Goal: Information Seeking & Learning: Check status

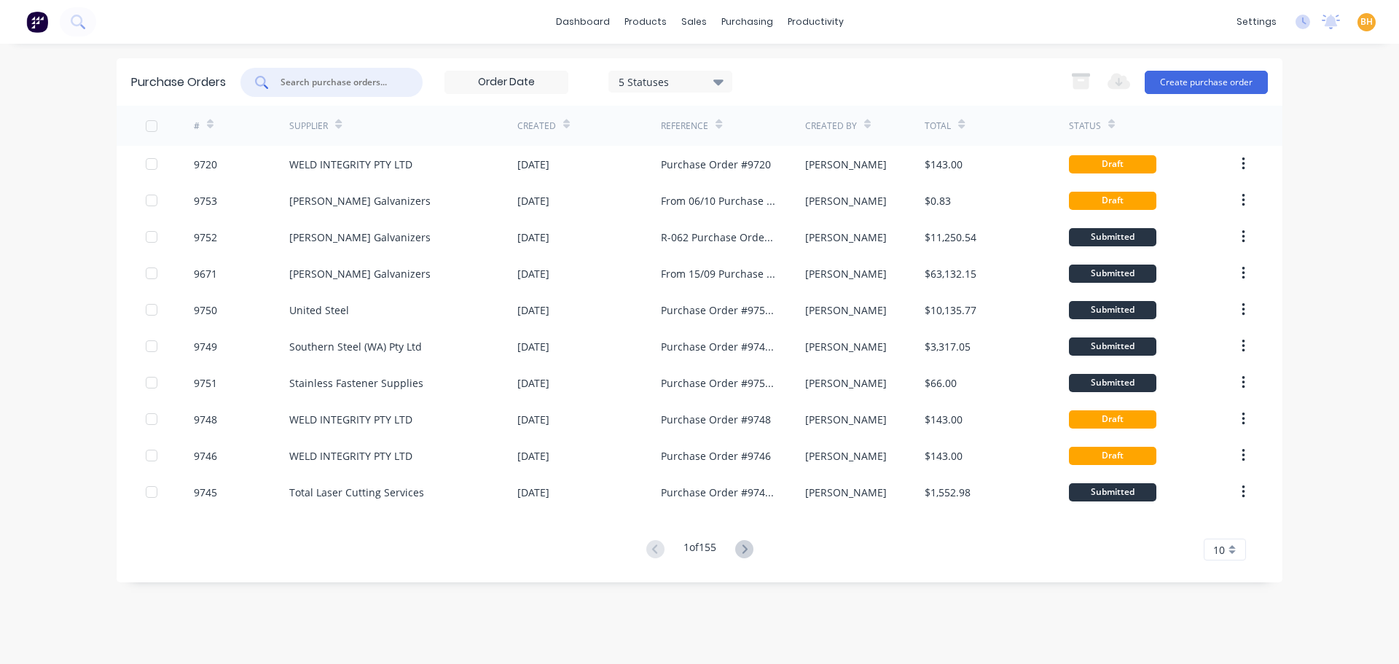
click at [294, 79] on input "text" at bounding box center [339, 82] width 121 height 15
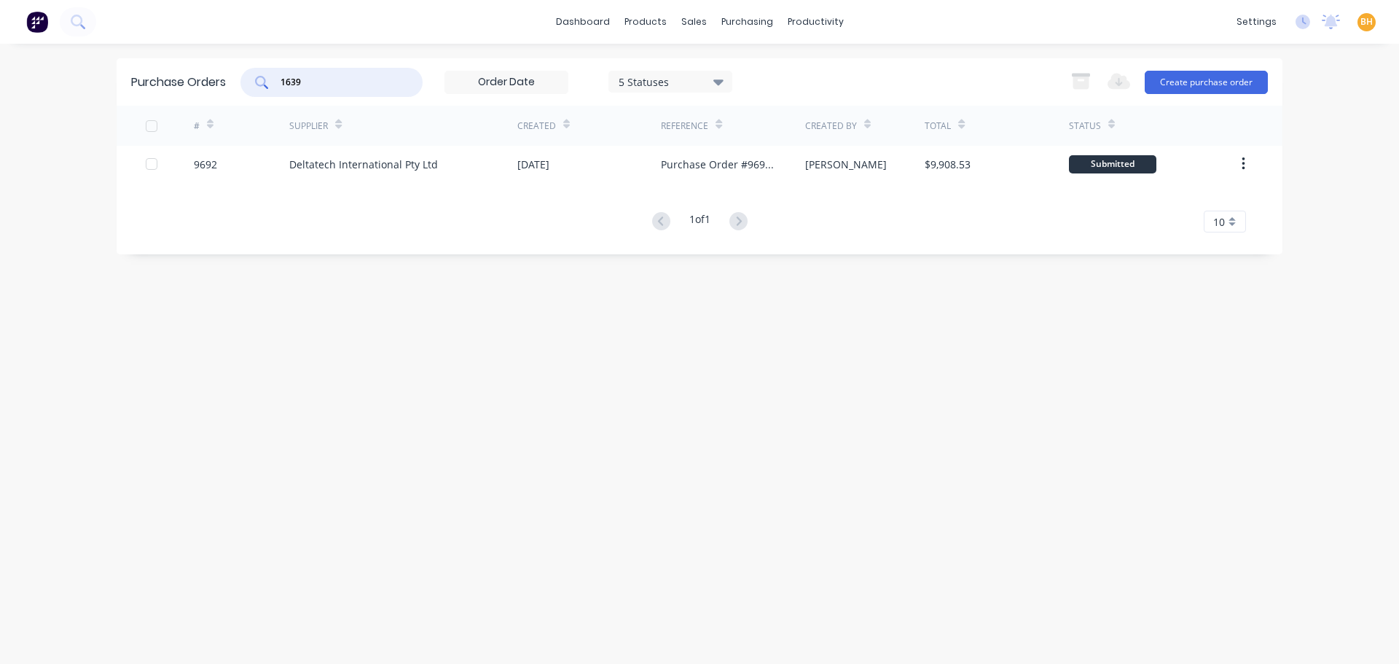
type input "1639"
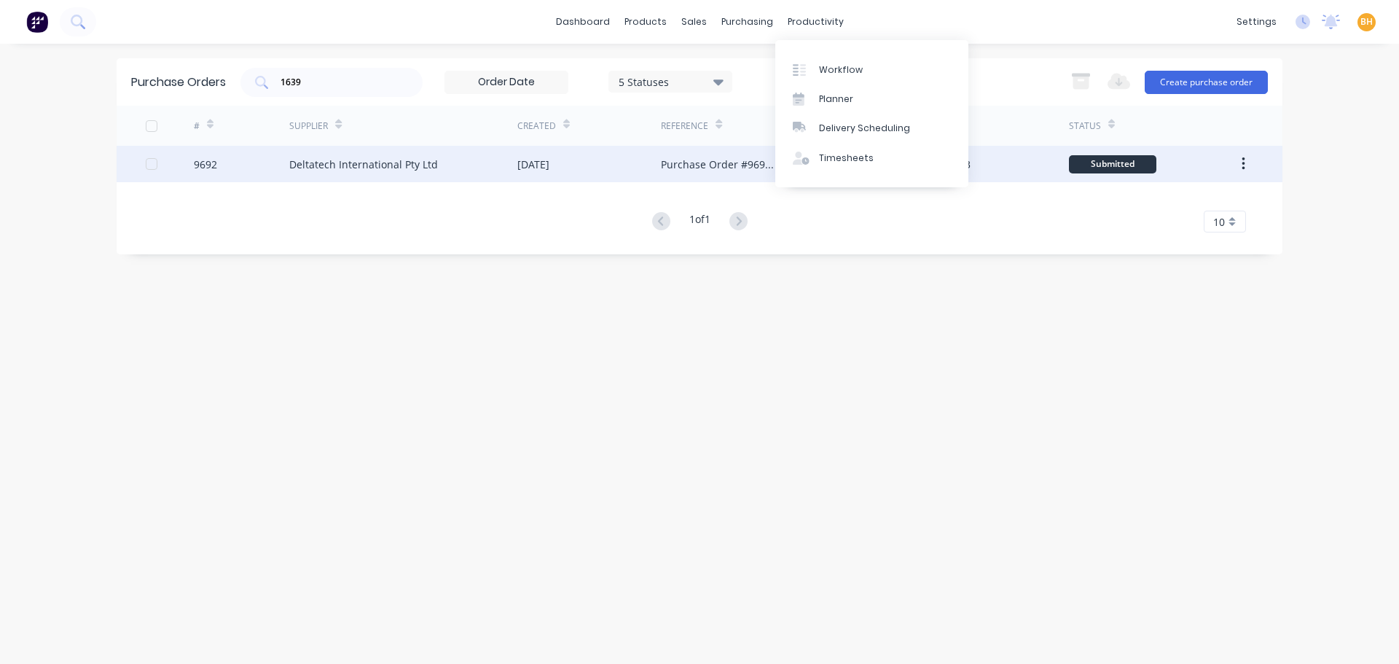
click at [699, 170] on div "Purchase Order #9692 - Deltatech International Pty Ltd" at bounding box center [718, 164] width 114 height 15
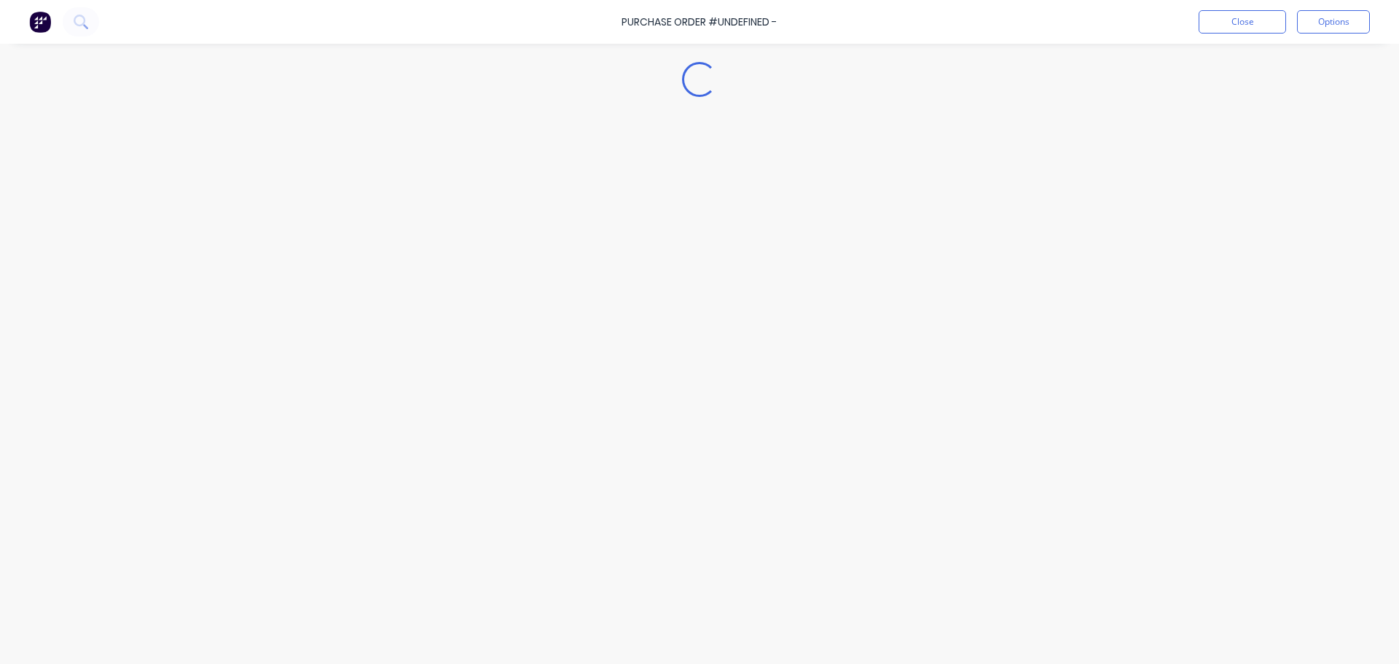
type textarea "x"
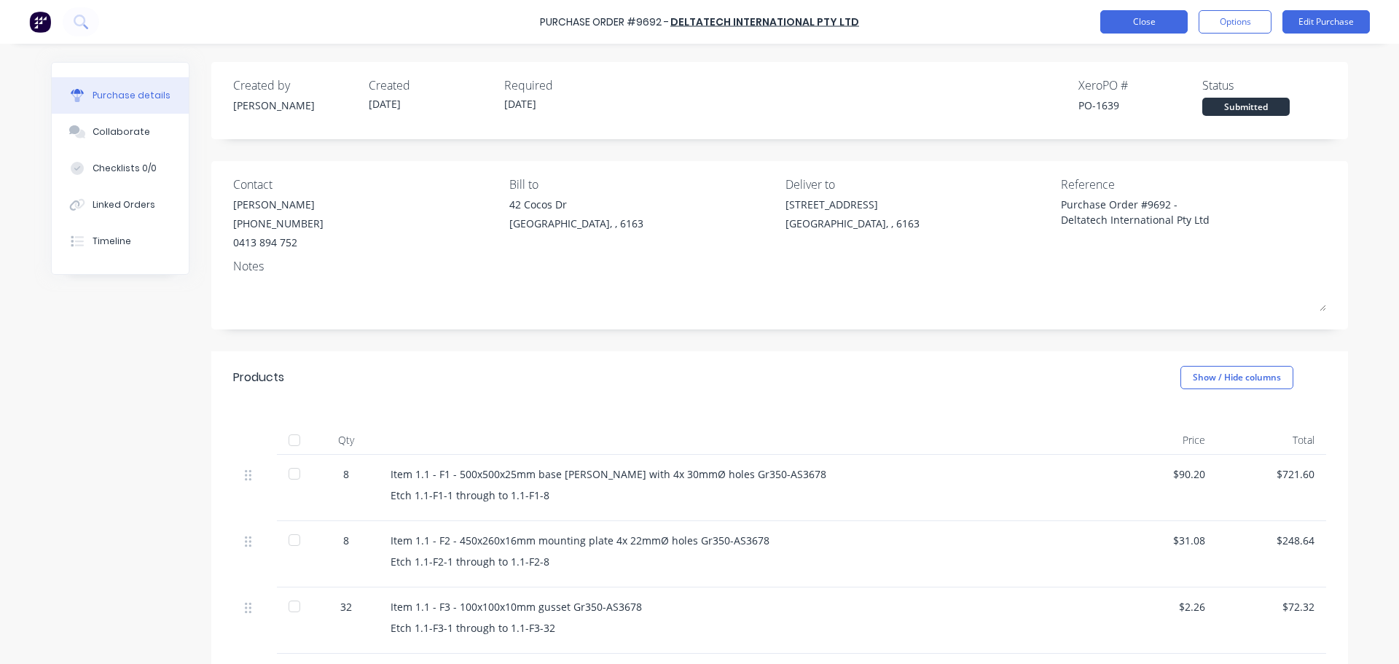
click at [1130, 26] on button "Close" at bounding box center [1143, 21] width 87 height 23
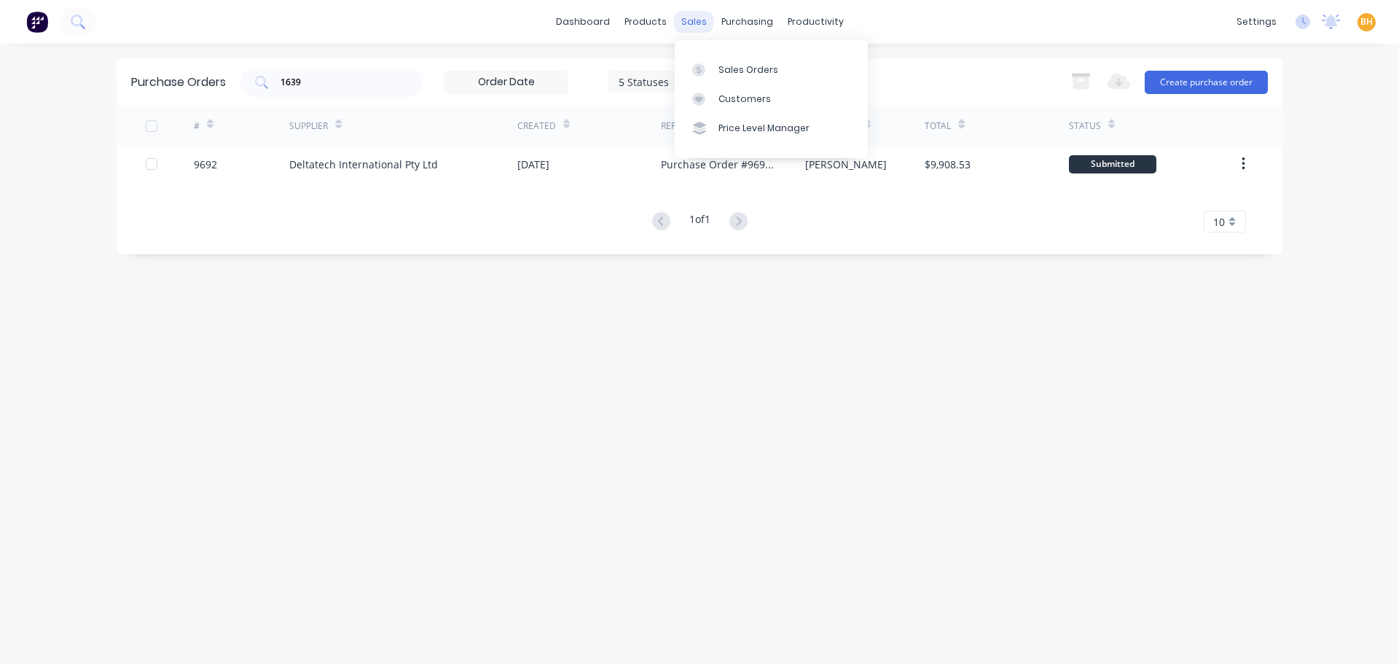
click at [684, 21] on div "sales" at bounding box center [694, 22] width 40 height 22
click at [694, 21] on div "sales" at bounding box center [694, 22] width 40 height 22
click at [740, 71] on div "Sales Orders" at bounding box center [749, 69] width 60 height 13
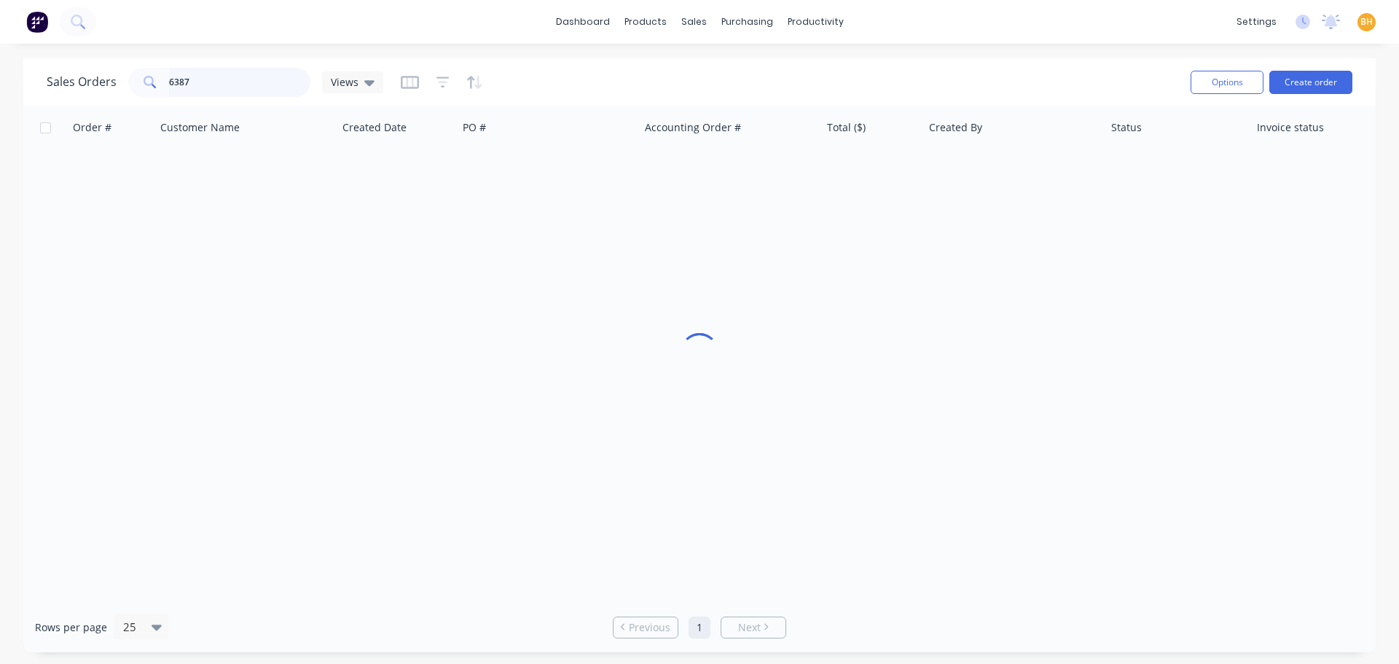
click at [257, 82] on input "6387" at bounding box center [240, 82] width 142 height 29
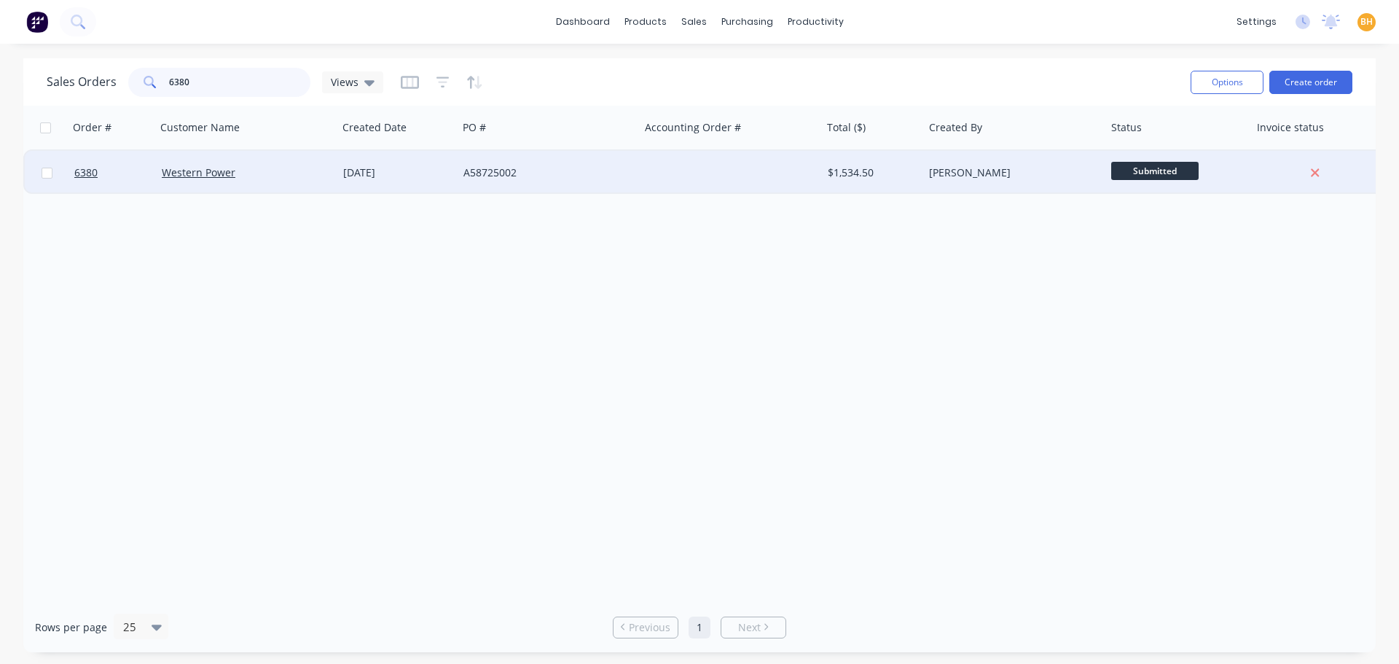
type input "6380"
click at [251, 183] on div "Western Power" at bounding box center [247, 173] width 182 height 44
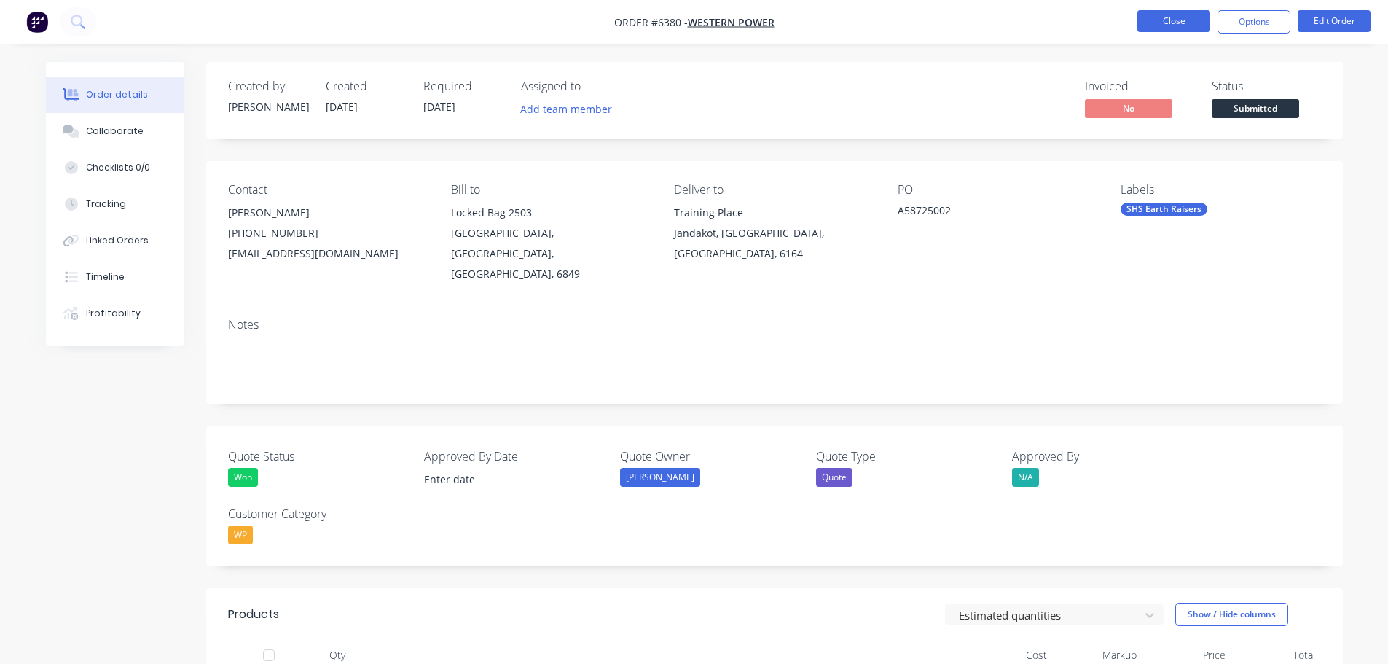
click at [1159, 24] on button "Close" at bounding box center [1174, 21] width 73 height 22
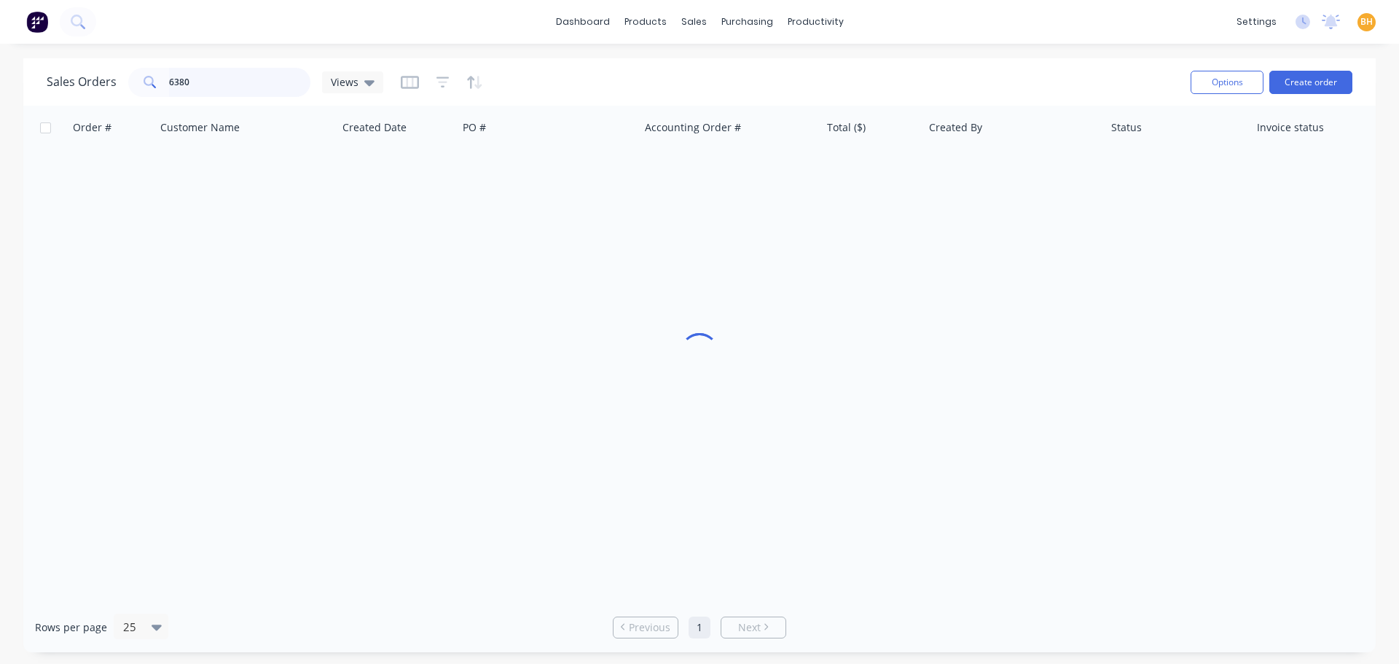
click at [214, 77] on input "6380" at bounding box center [240, 82] width 142 height 29
type input "6"
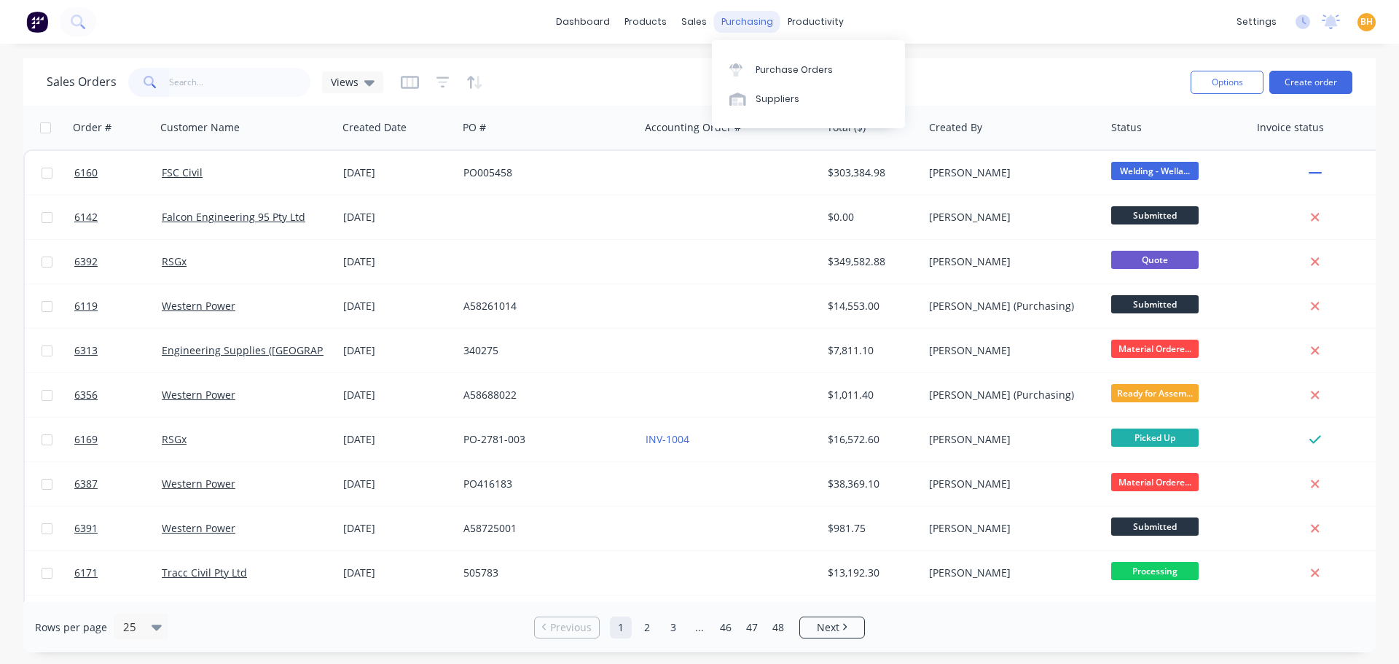
click at [749, 26] on div "purchasing" at bounding box center [747, 22] width 66 height 22
click at [774, 66] on div "Purchase Orders" at bounding box center [794, 69] width 77 height 13
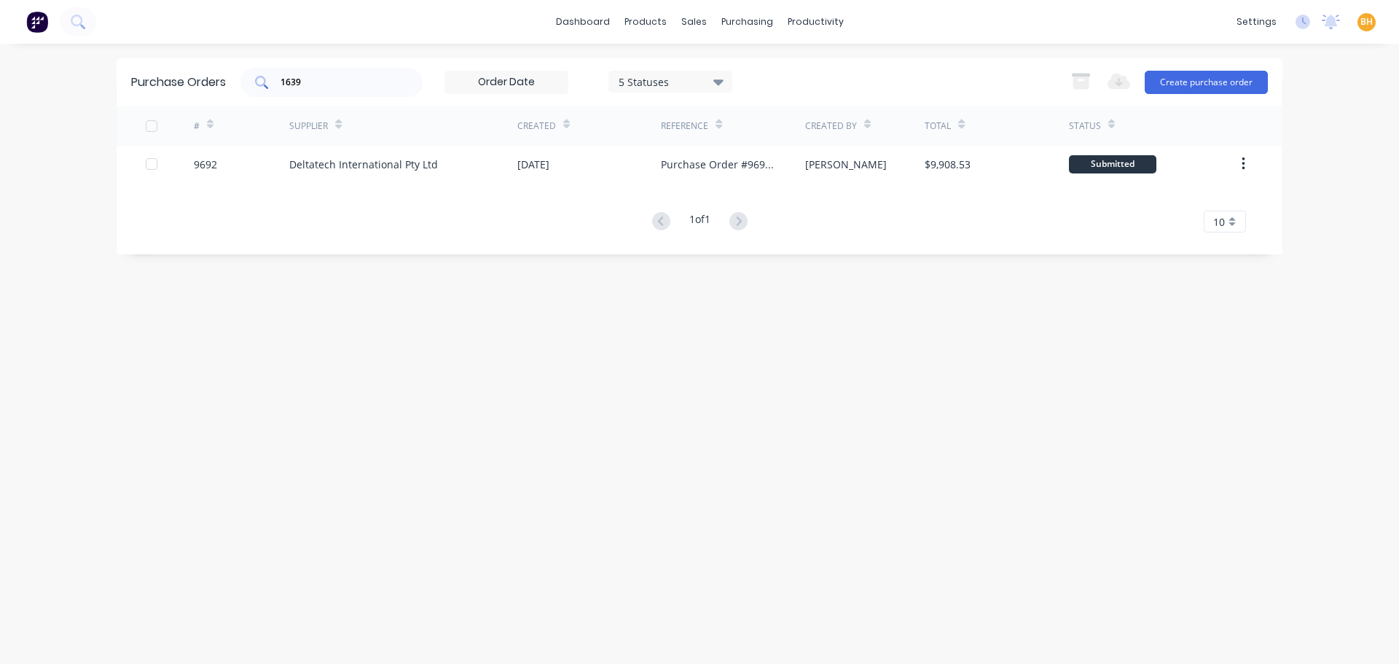
click at [308, 81] on input "1639" at bounding box center [339, 82] width 121 height 15
type input "1"
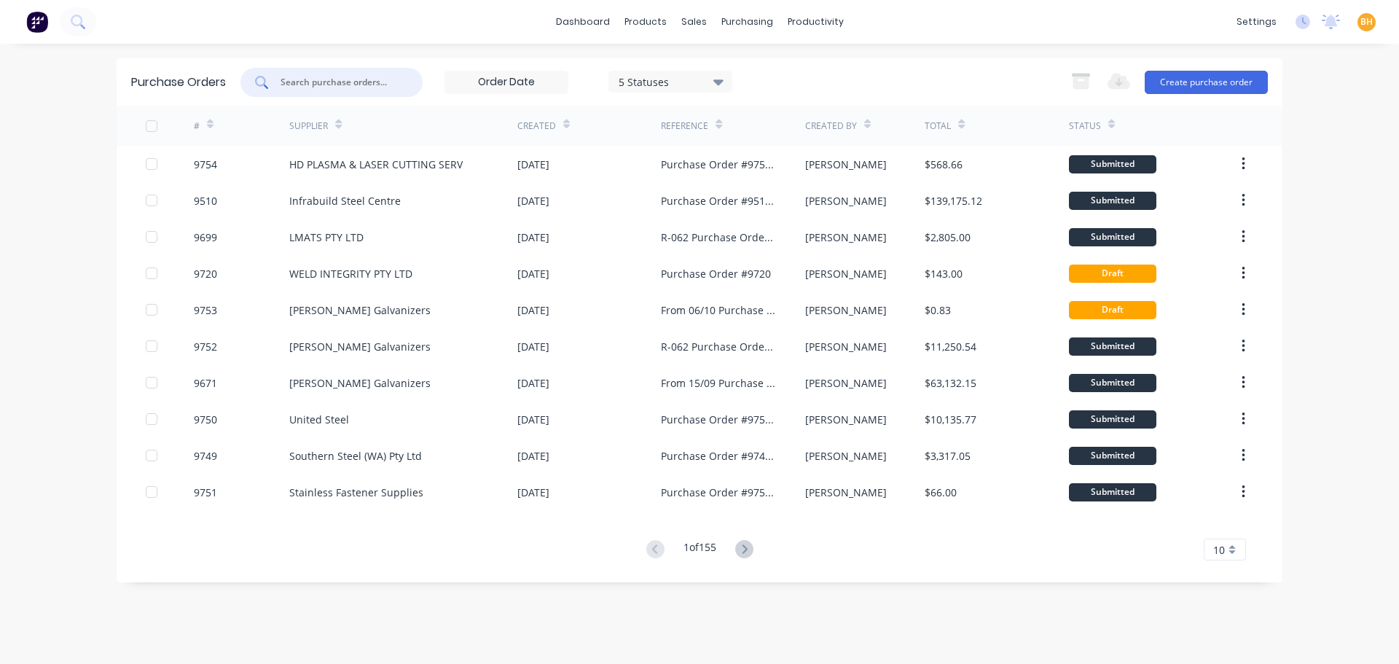
click at [723, 82] on icon at bounding box center [718, 82] width 10 height 6
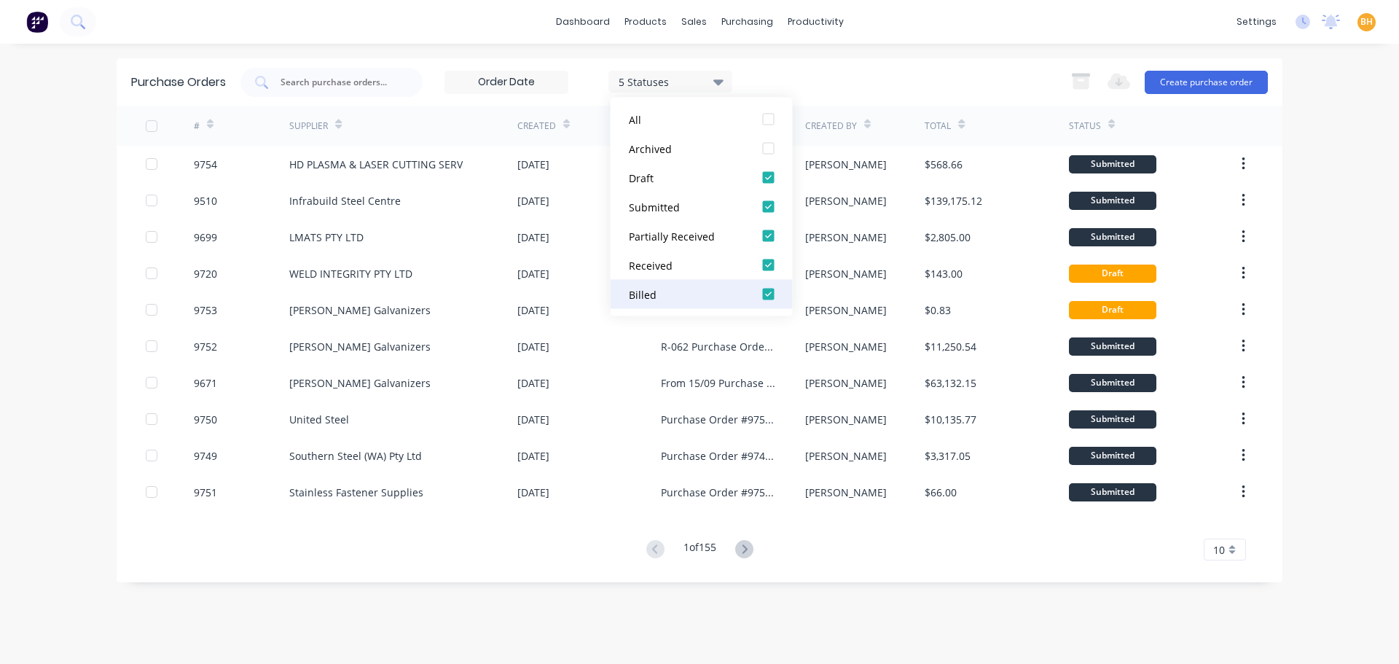
click at [772, 294] on div at bounding box center [768, 294] width 29 height 29
click at [770, 273] on div at bounding box center [768, 265] width 29 height 29
click at [880, 620] on div "Purchase Orders 3 Statuses 3 Statuses Export to Excel (XLSX) Create purchase or…" at bounding box center [700, 353] width 1166 height 591
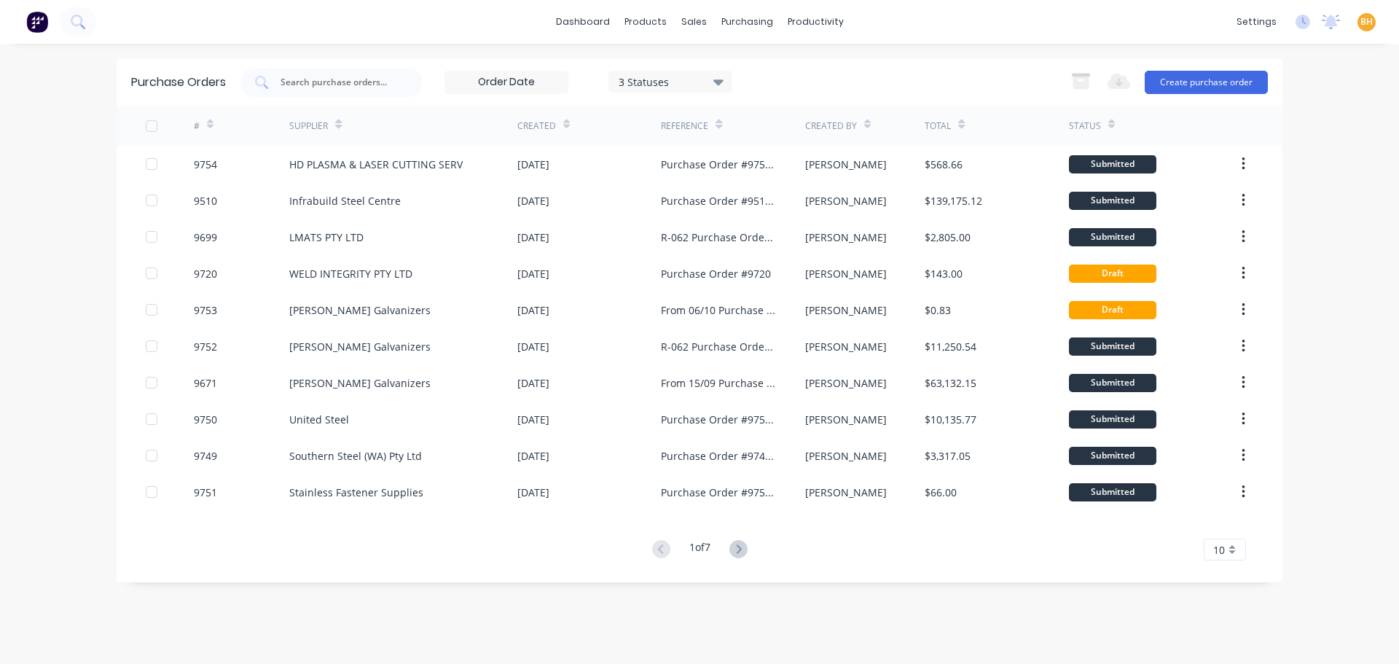
click at [552, 81] on input at bounding box center [506, 82] width 122 height 22
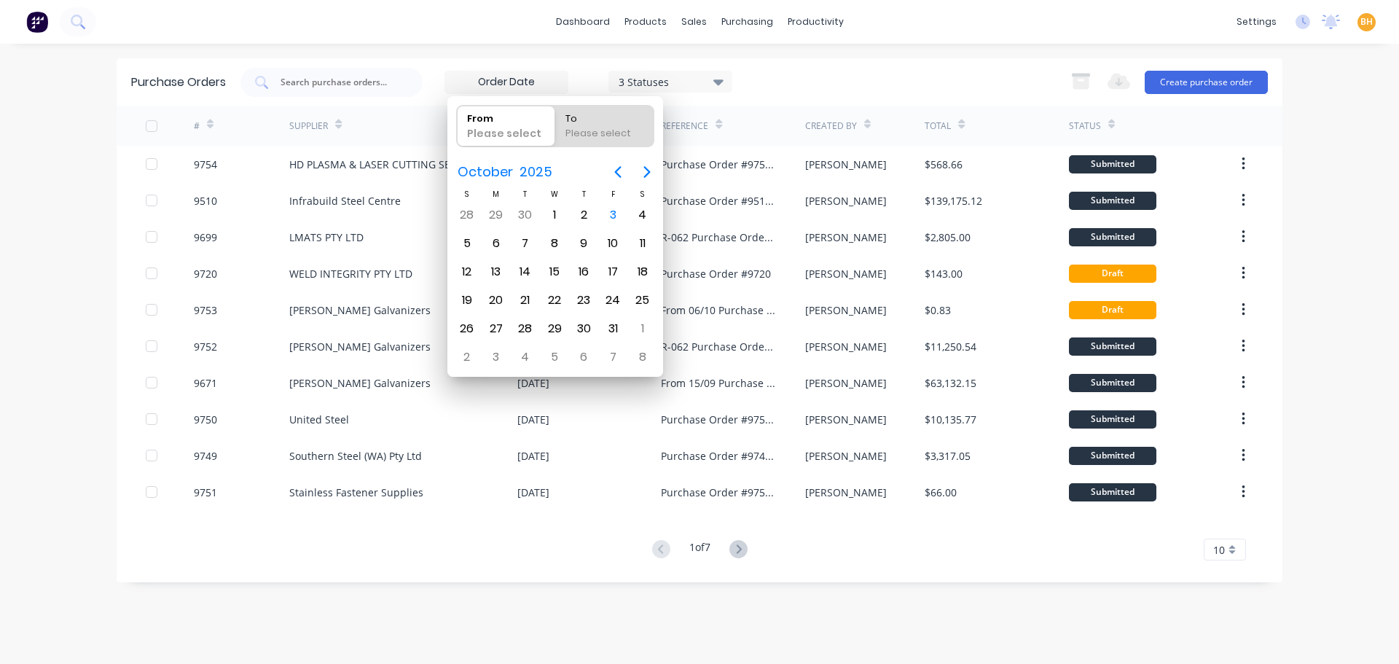
click at [841, 87] on div "3 Statuses 3 Statuses Export to Excel (XLSX) Create purchase order" at bounding box center [753, 82] width 1027 height 29
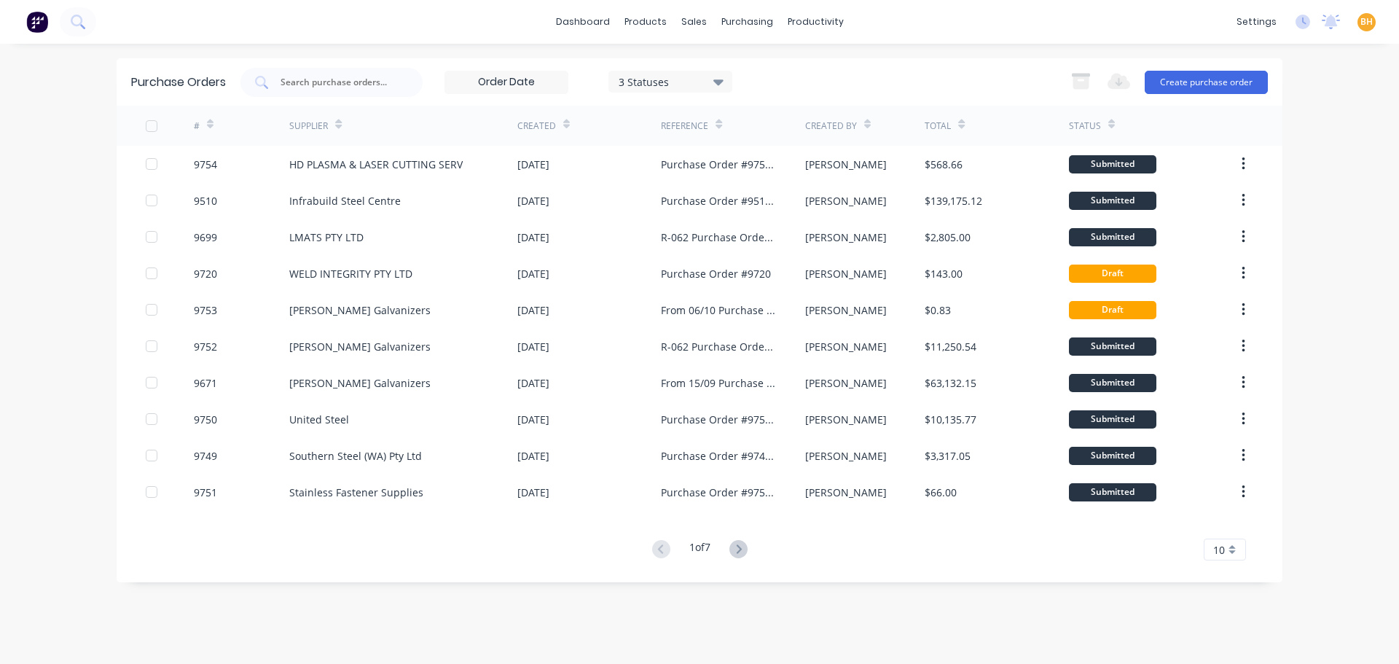
click at [549, 82] on input at bounding box center [506, 82] width 122 height 22
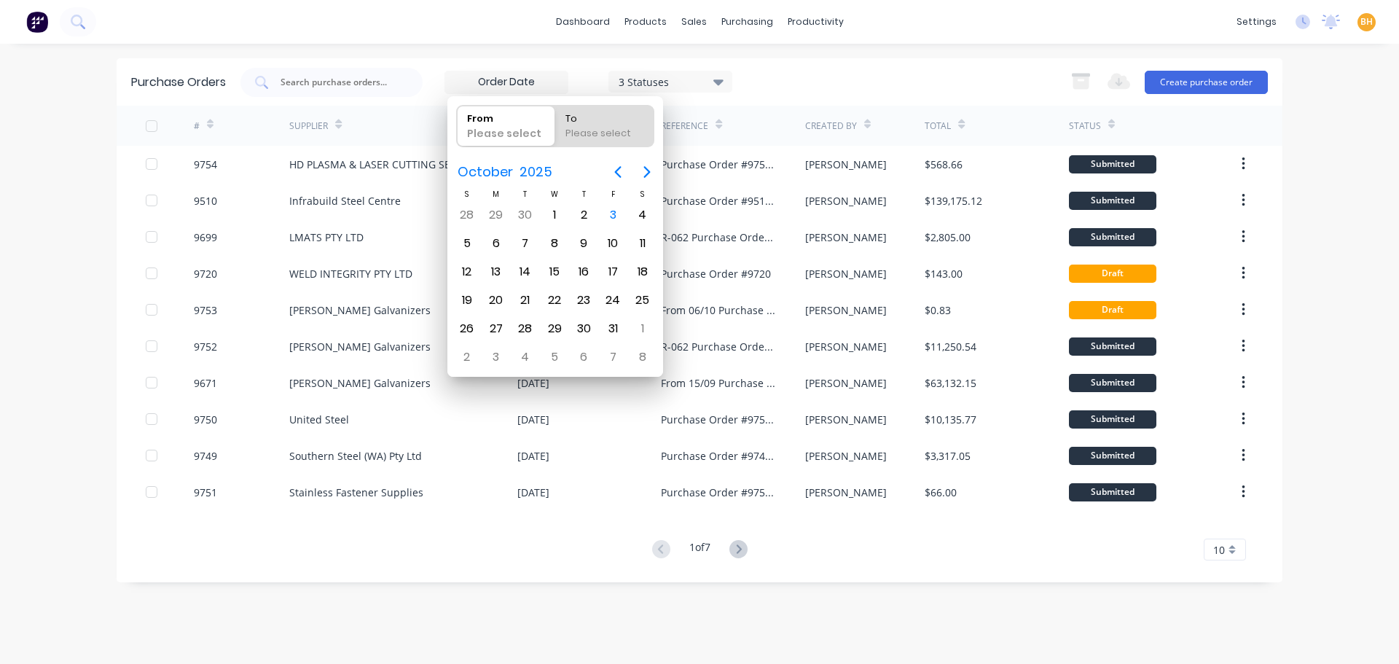
click at [829, 93] on div "3 Statuses 3 Statuses Export to Excel (XLSX) Create purchase order" at bounding box center [753, 82] width 1027 height 29
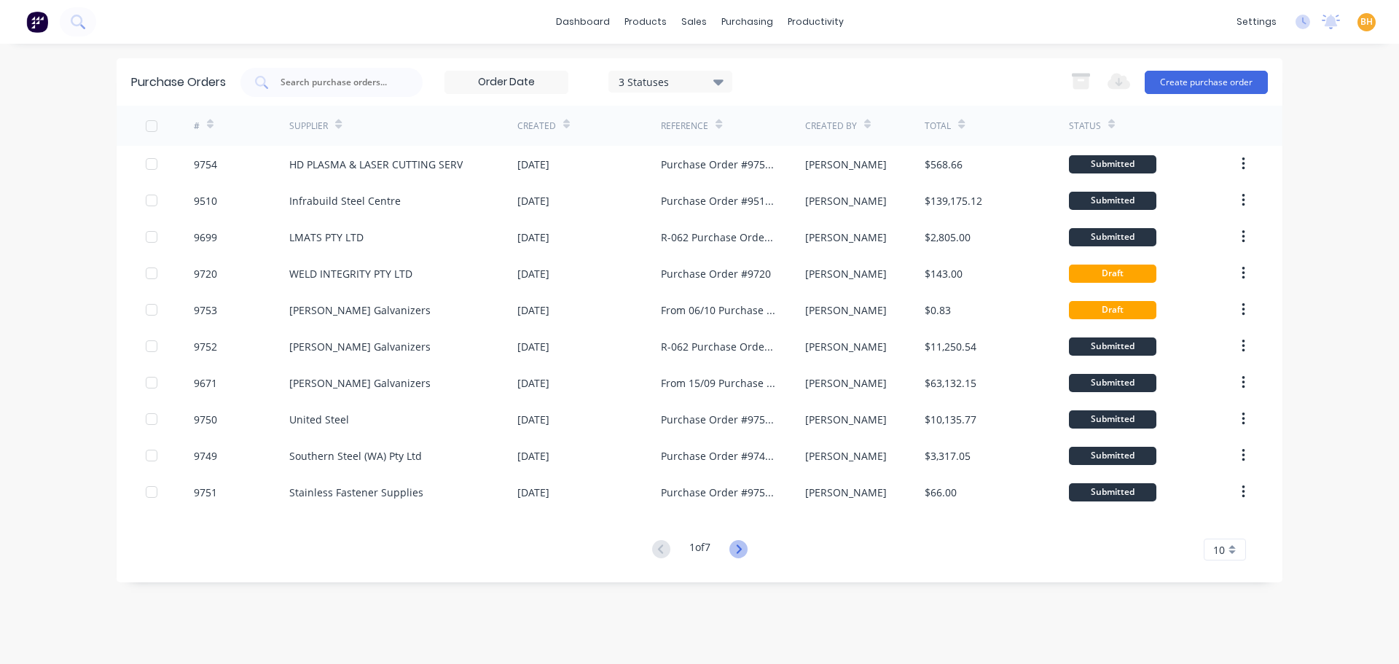
click at [736, 551] on icon at bounding box center [738, 549] width 18 height 18
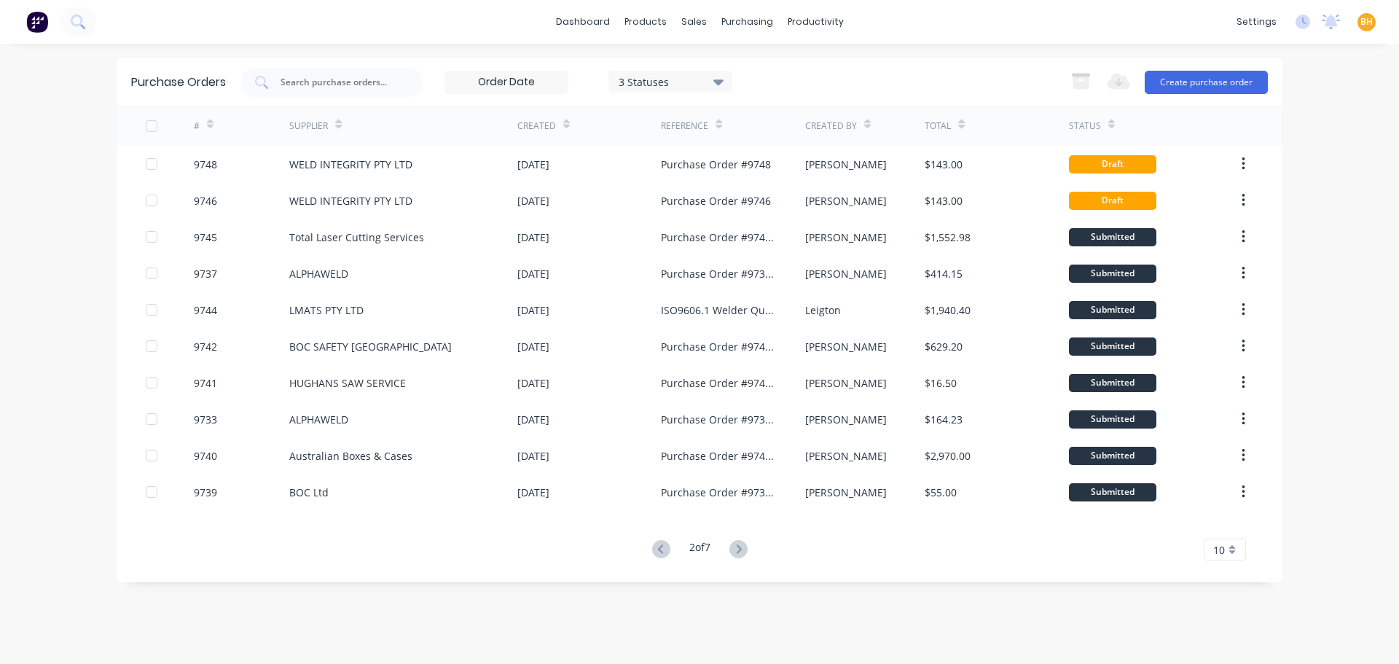
click at [735, 551] on icon at bounding box center [738, 549] width 18 height 18
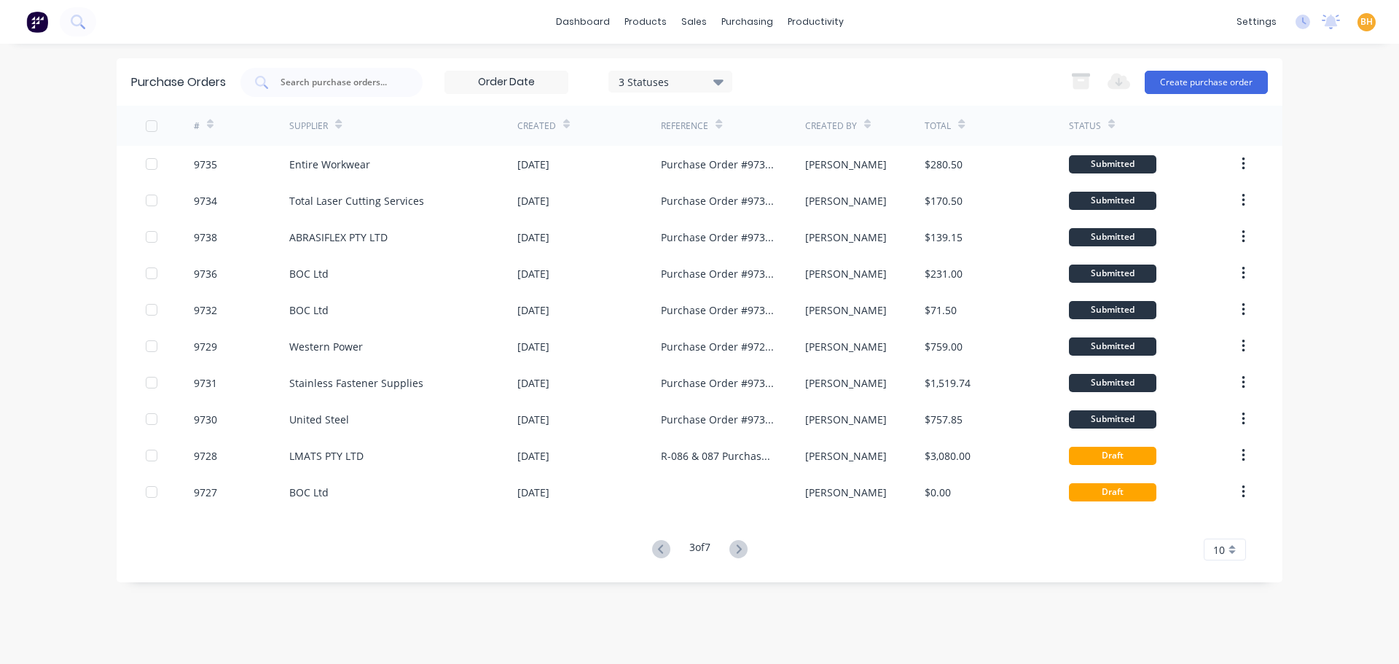
click at [735, 551] on icon at bounding box center [738, 549] width 18 height 18
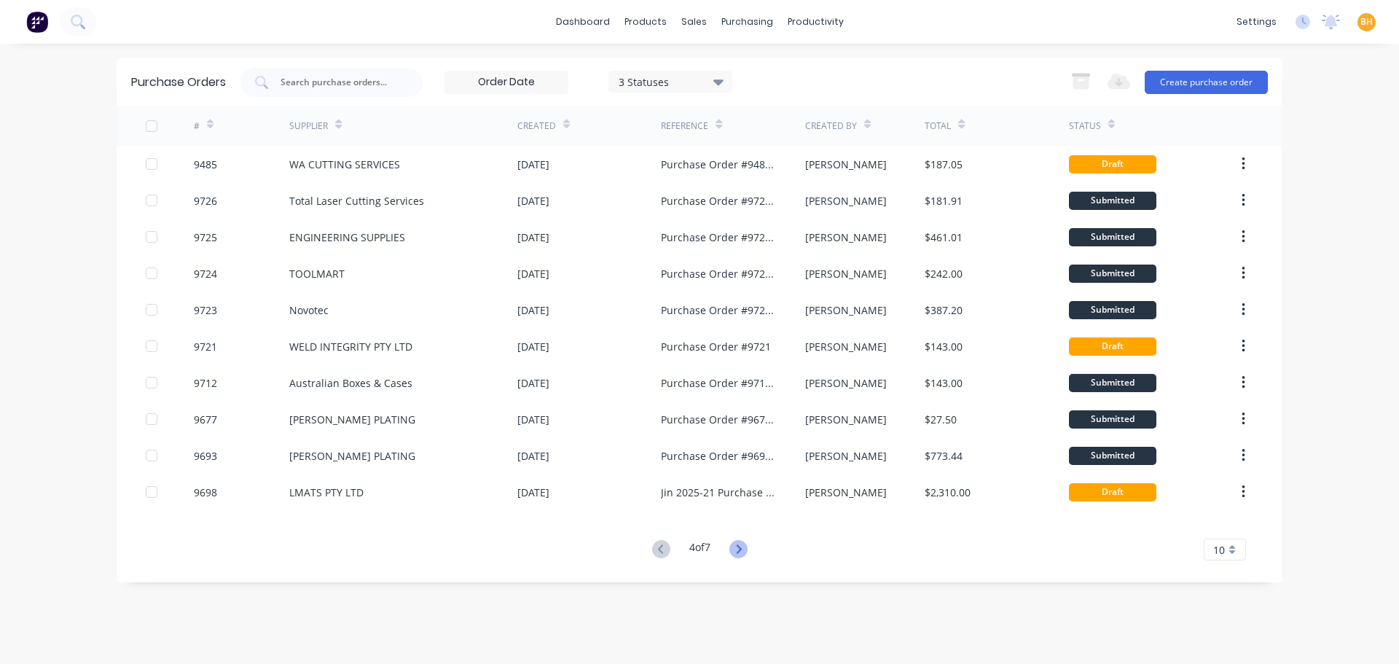
click at [732, 547] on icon at bounding box center [738, 549] width 18 height 18
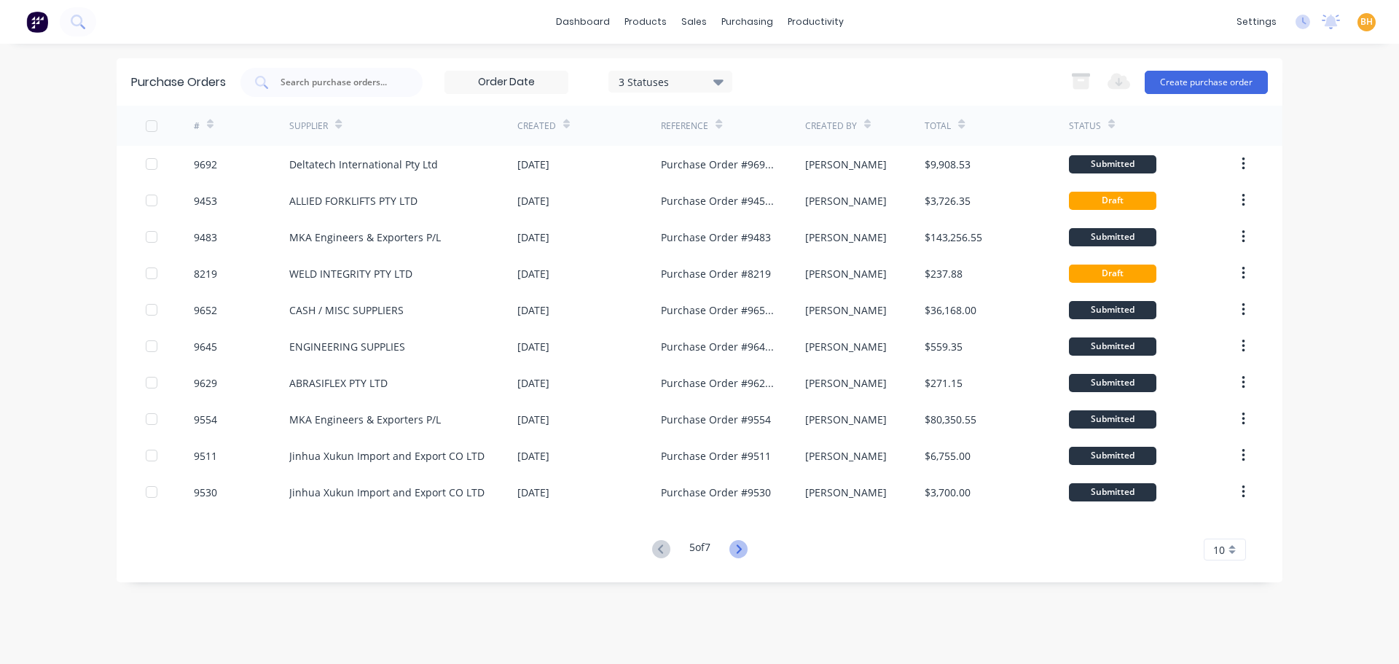
click at [739, 547] on icon at bounding box center [738, 549] width 18 height 18
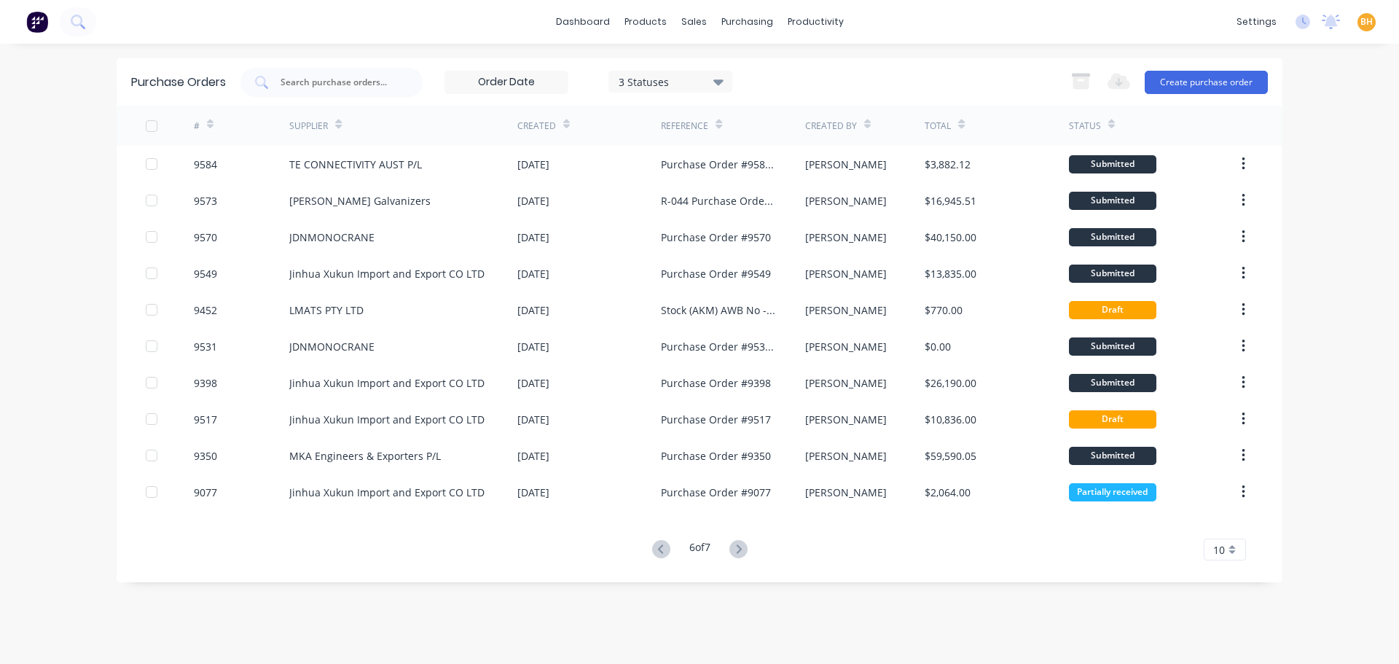
click at [743, 550] on g at bounding box center [738, 549] width 18 height 18
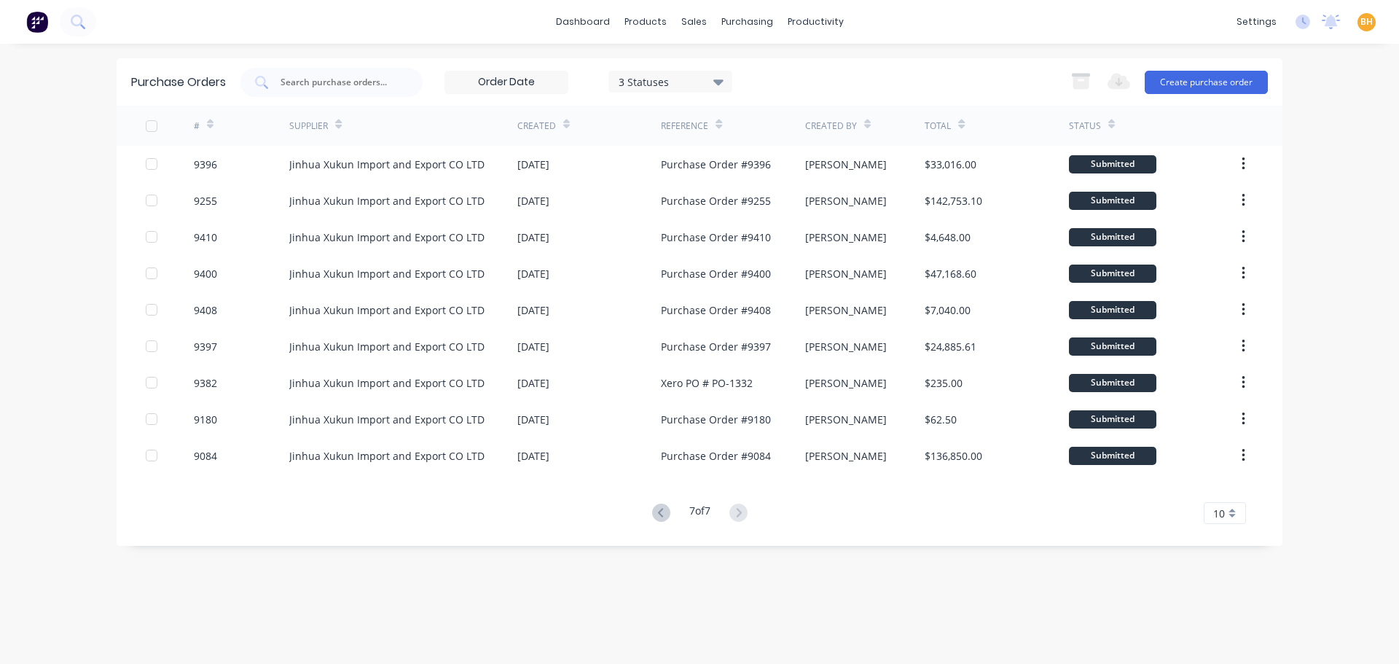
click at [663, 512] on icon at bounding box center [661, 513] width 18 height 18
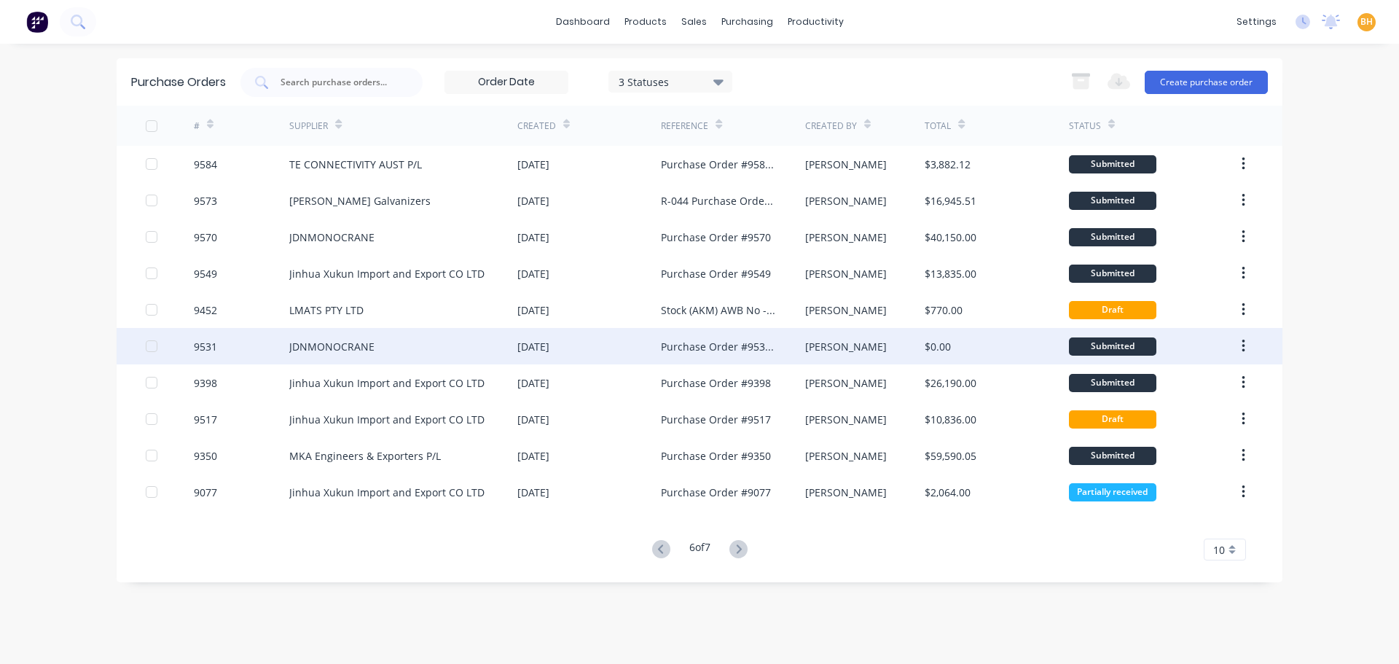
click at [730, 351] on div "Purchase Order #9531 - JDNMONOCRANE" at bounding box center [718, 346] width 114 height 15
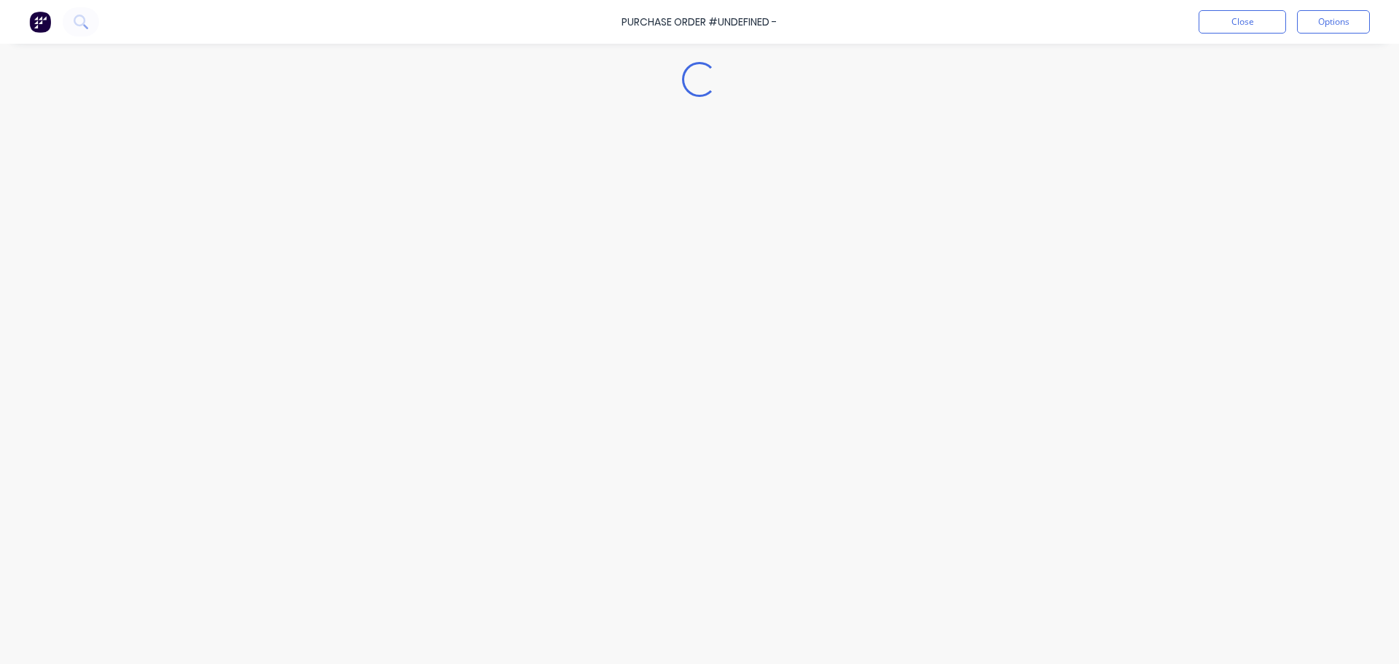
type textarea "x"
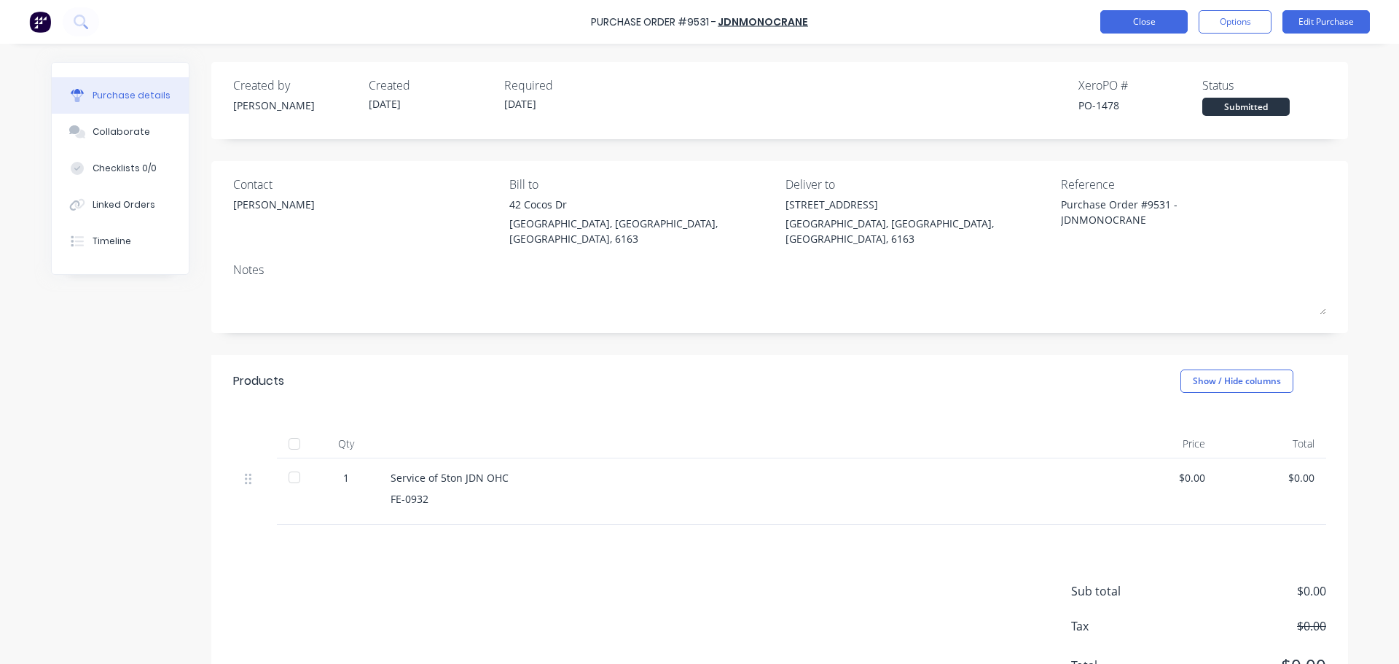
click at [1113, 21] on button "Close" at bounding box center [1143, 21] width 87 height 23
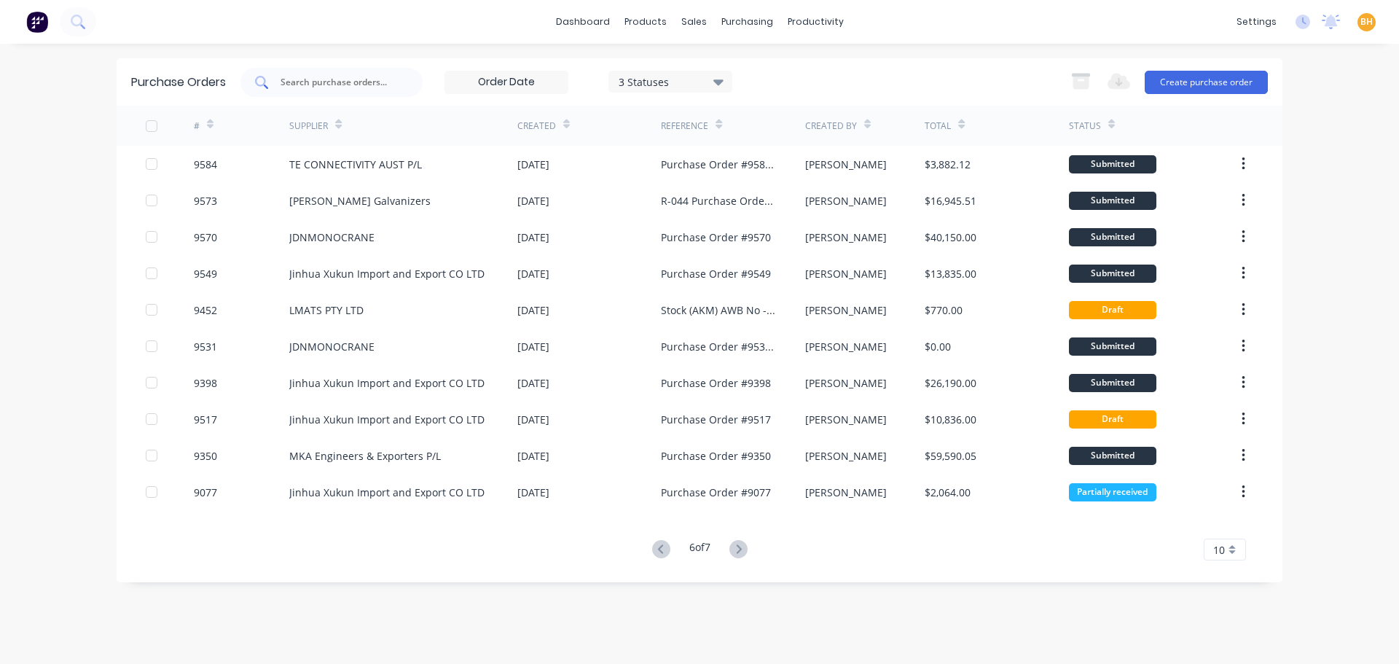
click at [303, 90] on div at bounding box center [331, 82] width 182 height 29
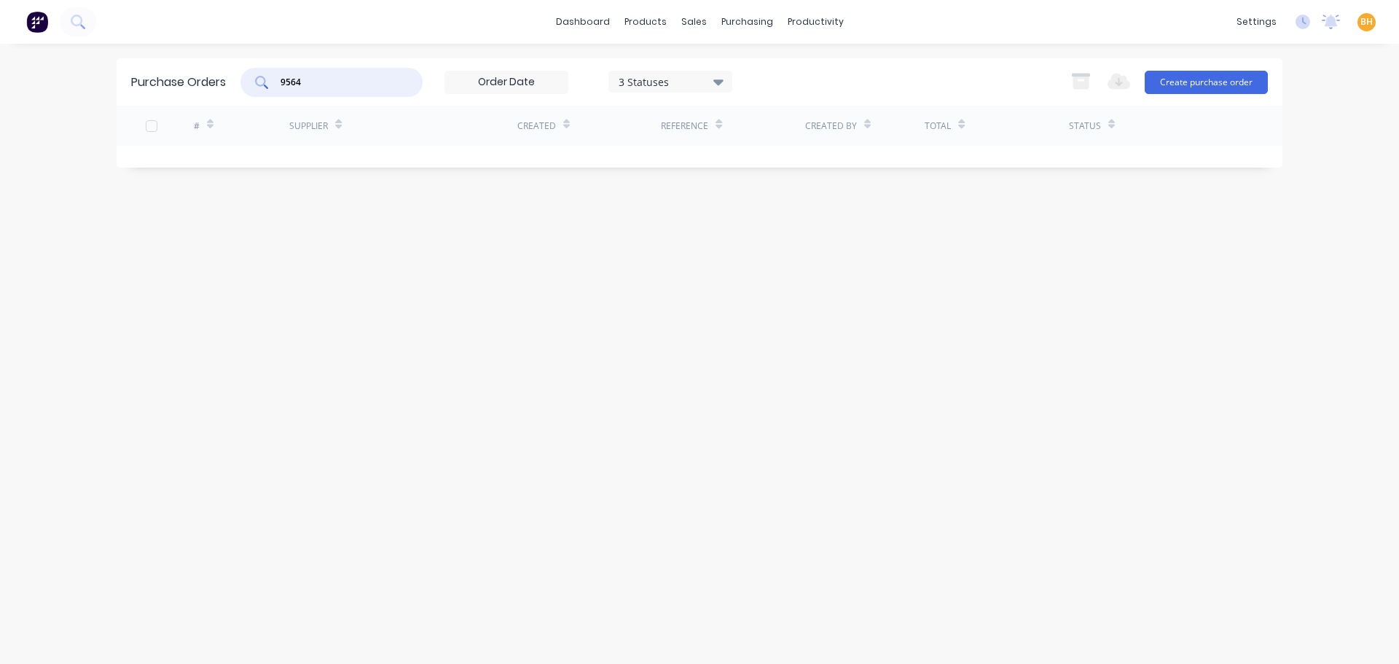
click at [338, 84] on input "9564" at bounding box center [339, 82] width 121 height 15
click at [733, 19] on div "purchasing" at bounding box center [747, 22] width 66 height 22
click at [741, 63] on icon at bounding box center [735, 69] width 13 height 13
click at [337, 92] on div "9564" at bounding box center [331, 82] width 182 height 29
click at [719, 79] on icon at bounding box center [718, 82] width 10 height 16
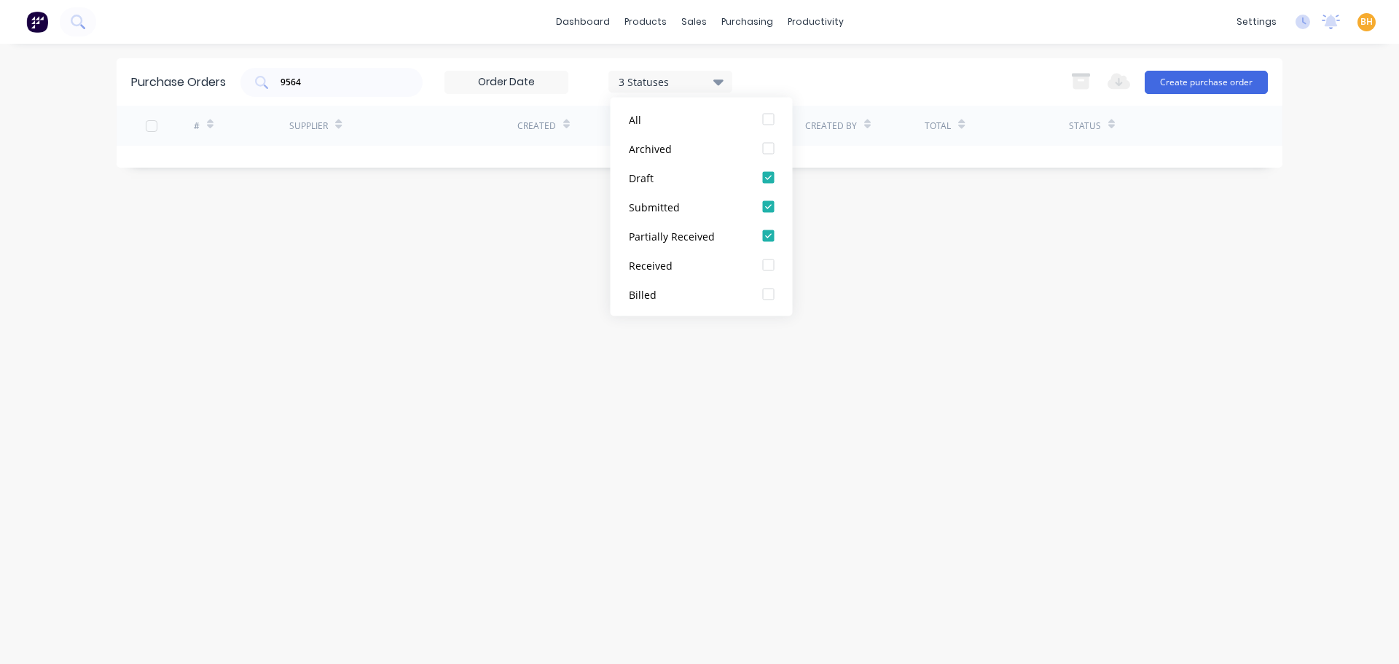
click at [501, 230] on div "Purchase Orders 9564 3 Statuses 3 Statuses Export to Excel (XLSX) Create purcha…" at bounding box center [700, 353] width 1166 height 591
click at [323, 76] on input "9564" at bounding box center [339, 82] width 121 height 15
type input "9"
click at [329, 78] on input "9664" at bounding box center [339, 82] width 121 height 15
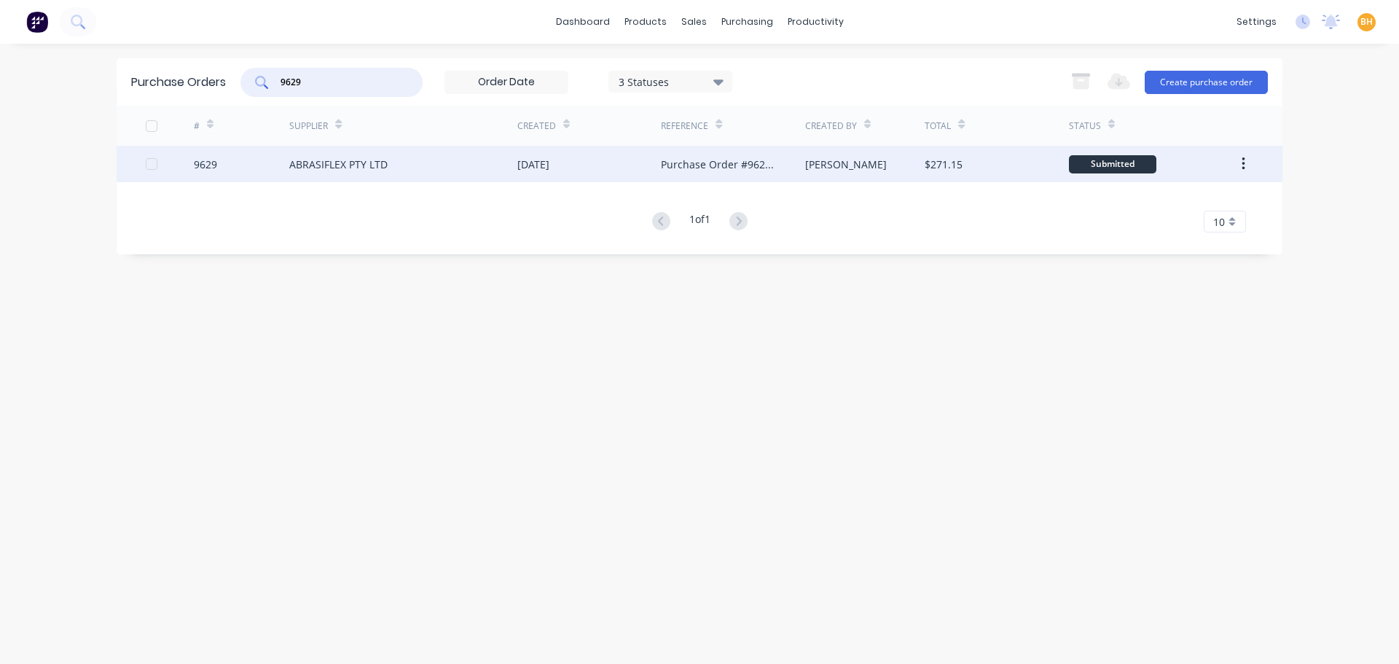
type input "9629"
click at [343, 163] on div "ABRASIFLEX PTY LTD" at bounding box center [338, 164] width 98 height 15
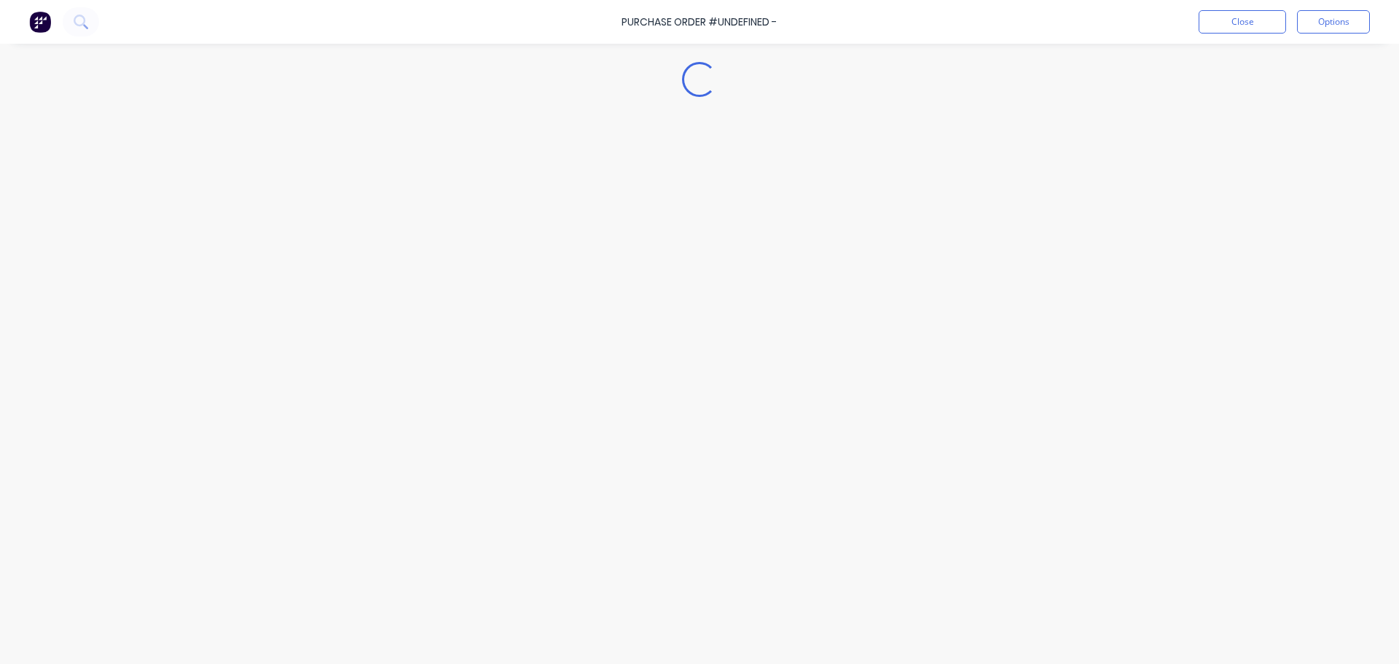
type textarea "x"
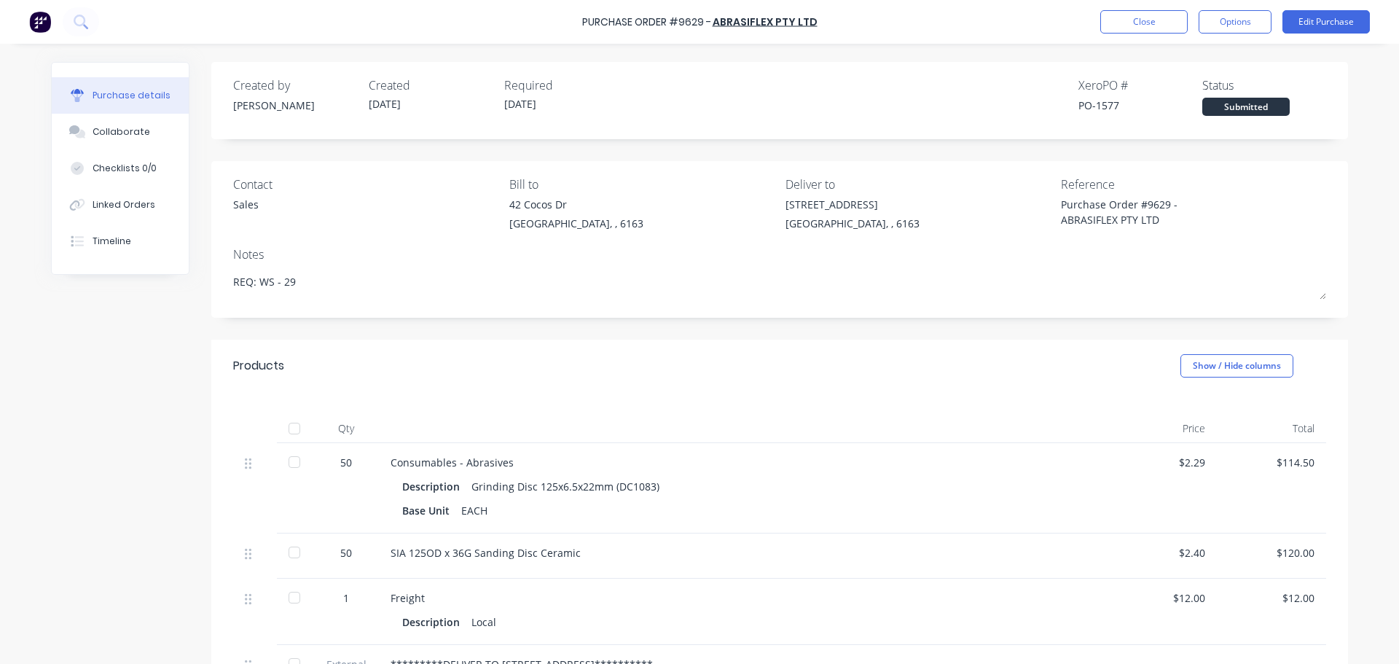
click at [1135, 9] on div "Purchase Order #9629 - ABRASIFLEX PTY LTD Close Options Edit Purchase" at bounding box center [699, 22] width 1399 height 44
click at [1126, 18] on button "Close" at bounding box center [1143, 21] width 87 height 23
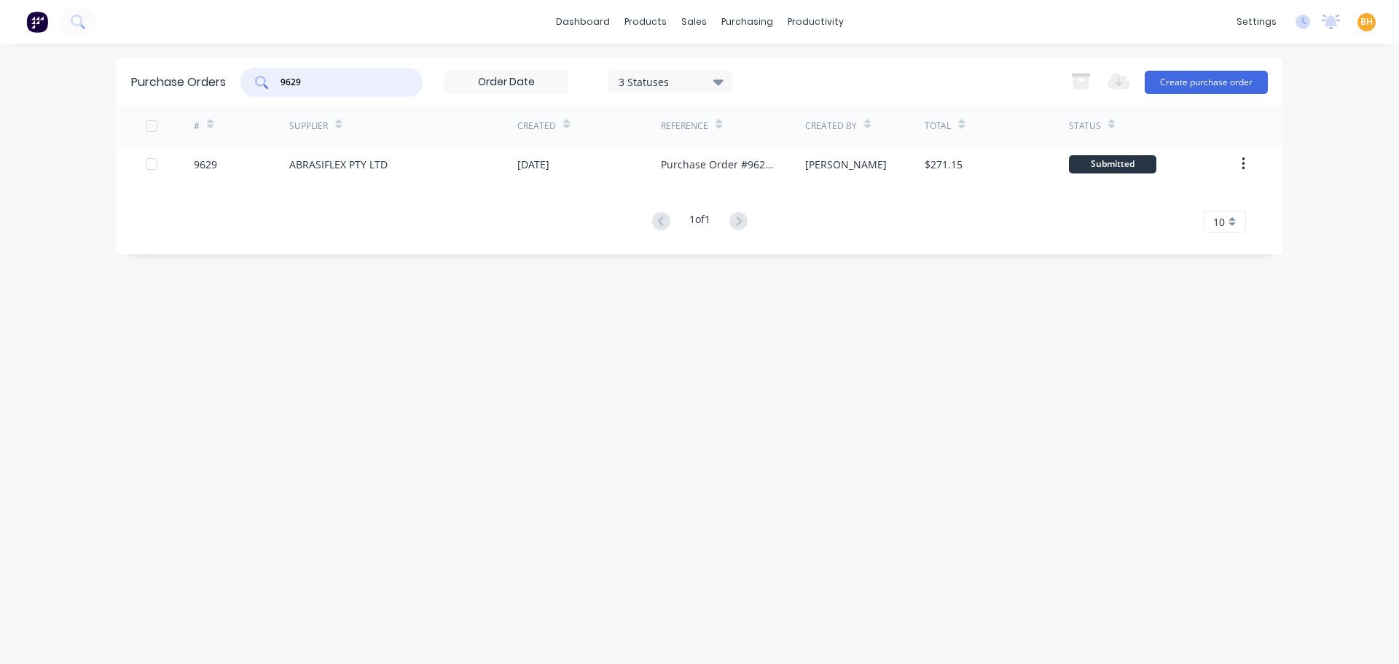
click at [325, 84] on input "9629" at bounding box center [339, 82] width 121 height 15
type input "9"
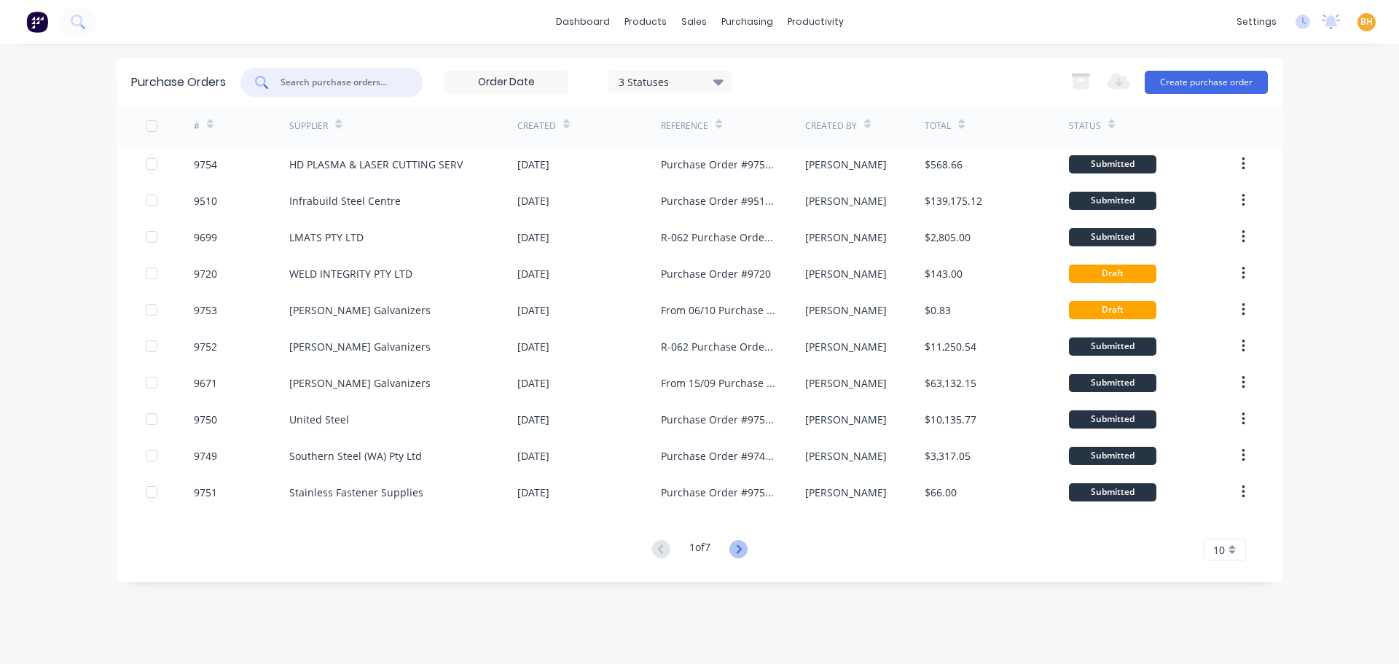
click at [744, 552] on icon at bounding box center [738, 549] width 18 height 18
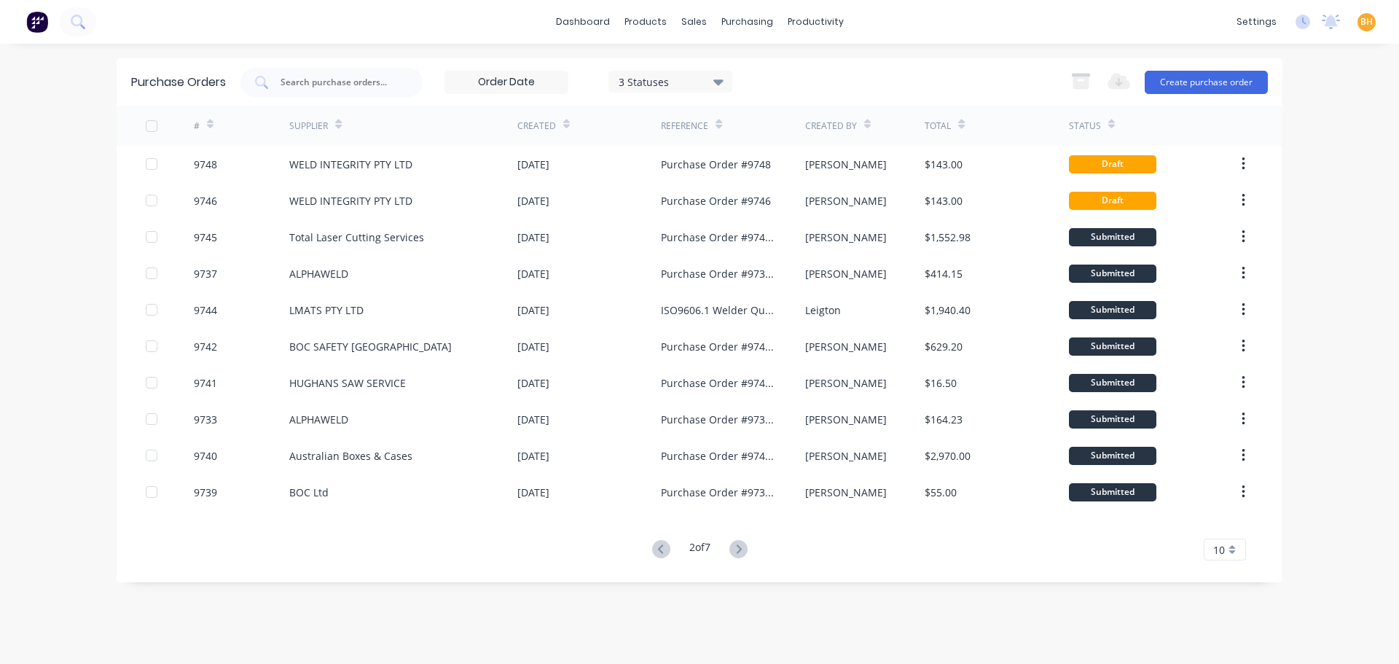
click at [741, 547] on icon at bounding box center [738, 548] width 5 height 9
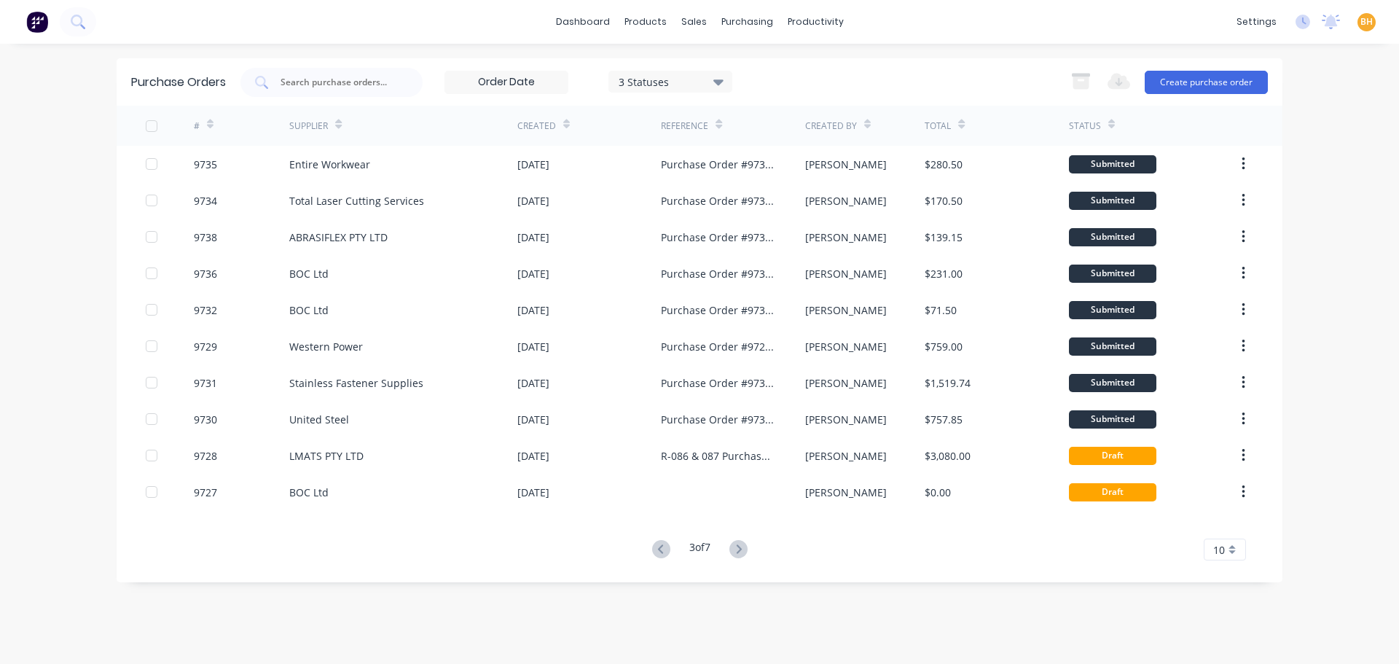
click at [741, 547] on icon at bounding box center [738, 548] width 5 height 9
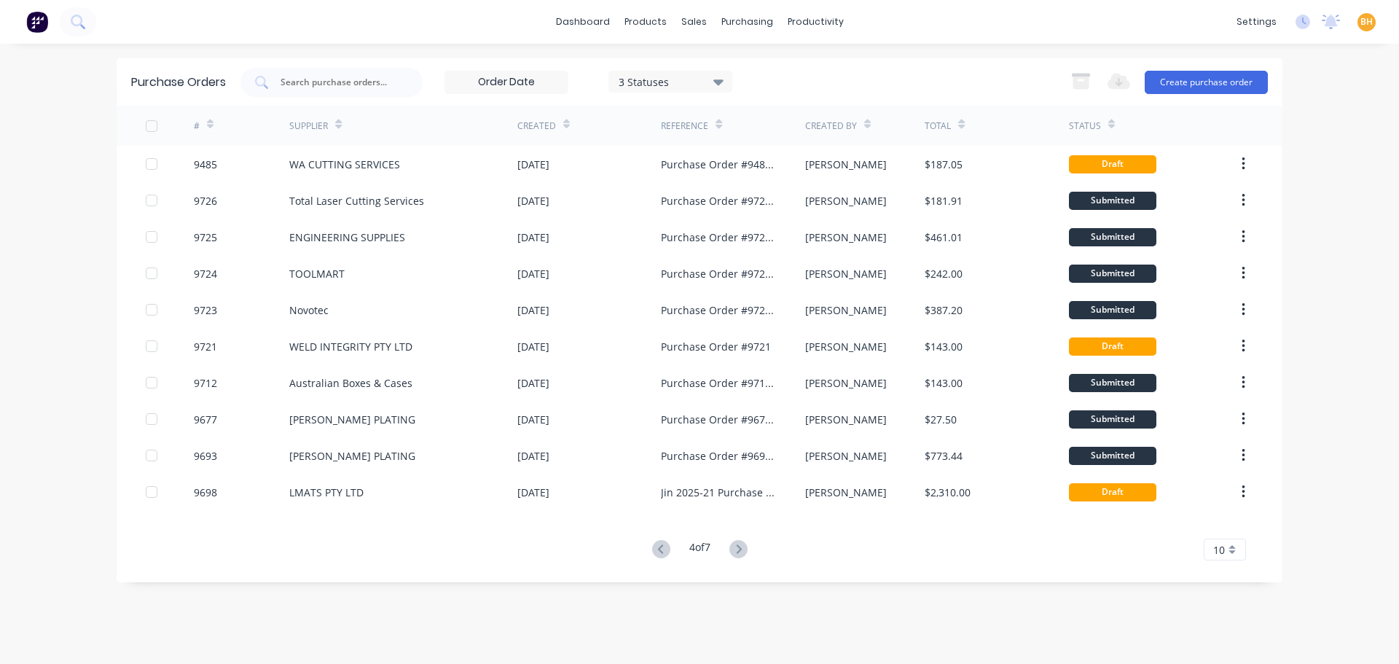
click at [741, 547] on icon at bounding box center [738, 548] width 5 height 9
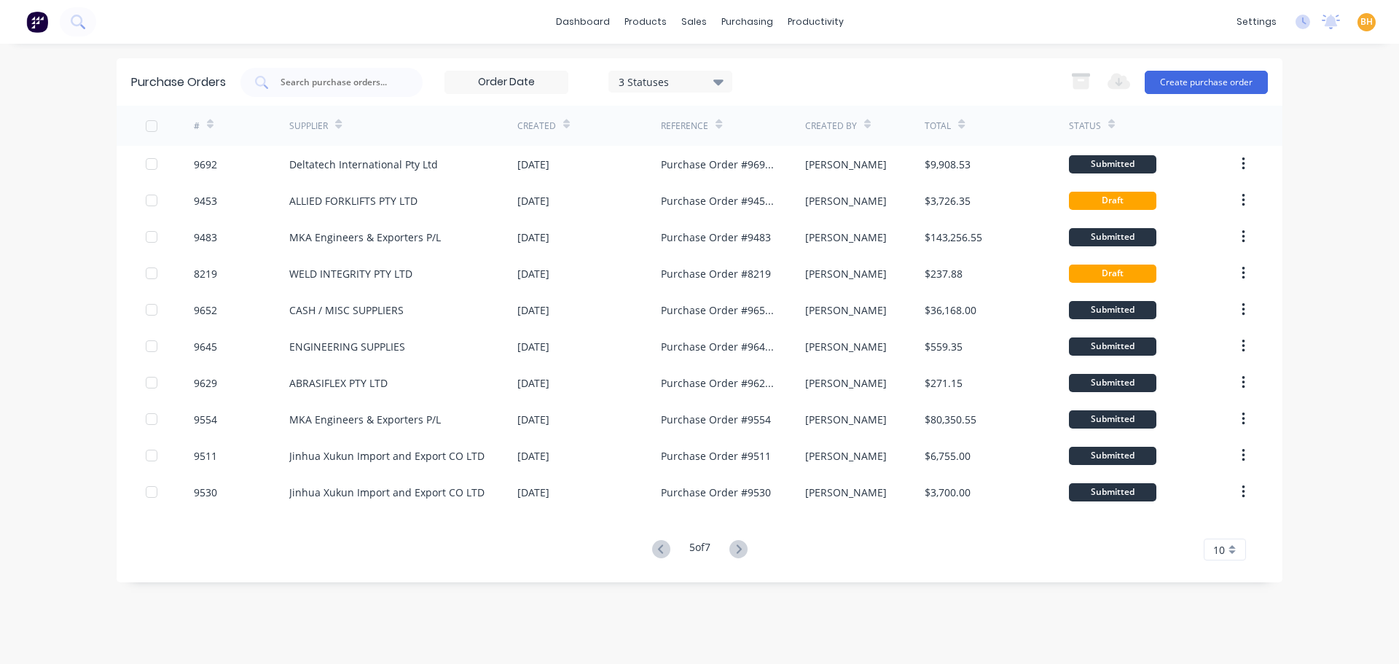
click at [741, 547] on icon at bounding box center [738, 548] width 5 height 9
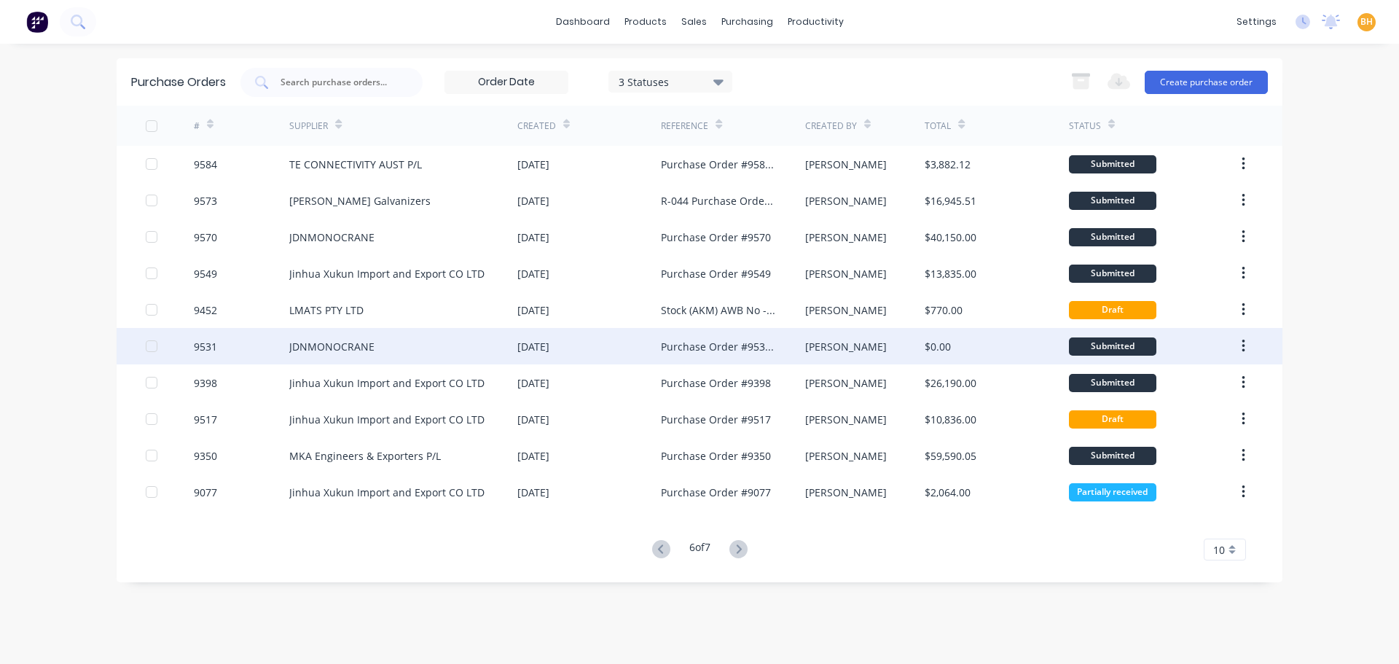
click at [394, 350] on div "JDNMONOCRANE" at bounding box center [403, 346] width 228 height 36
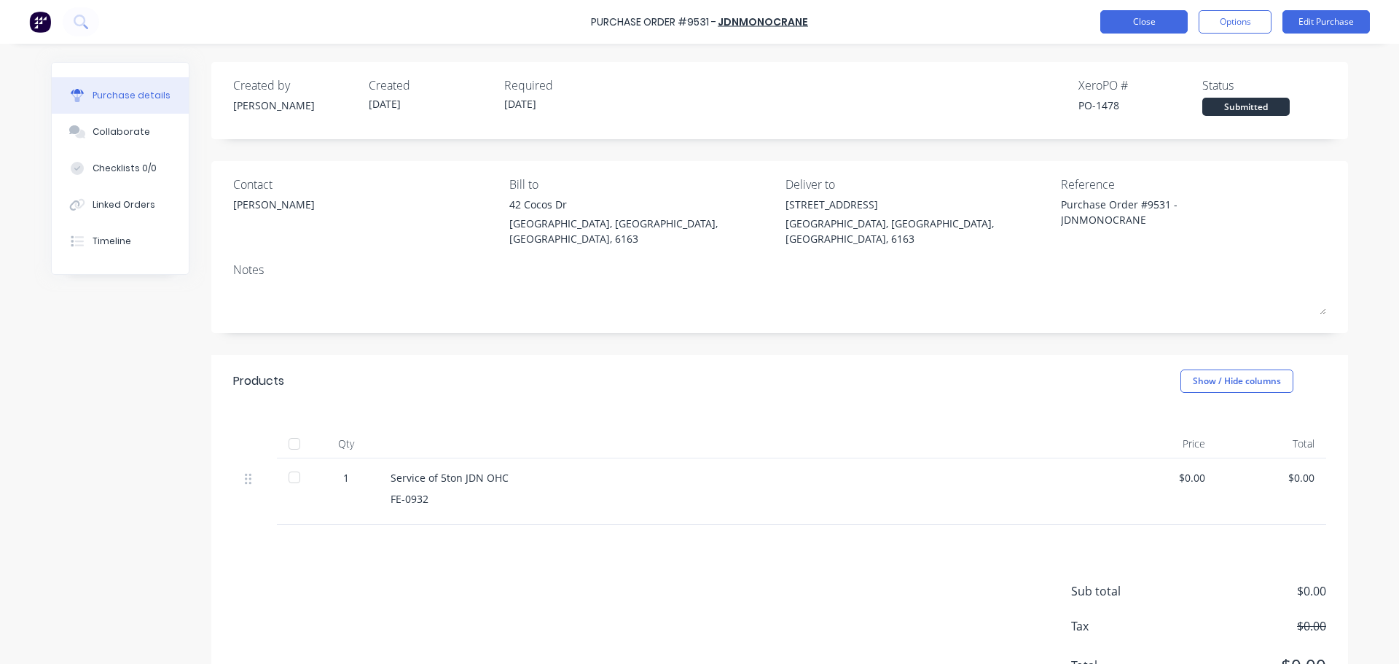
click at [1127, 26] on button "Close" at bounding box center [1143, 21] width 87 height 23
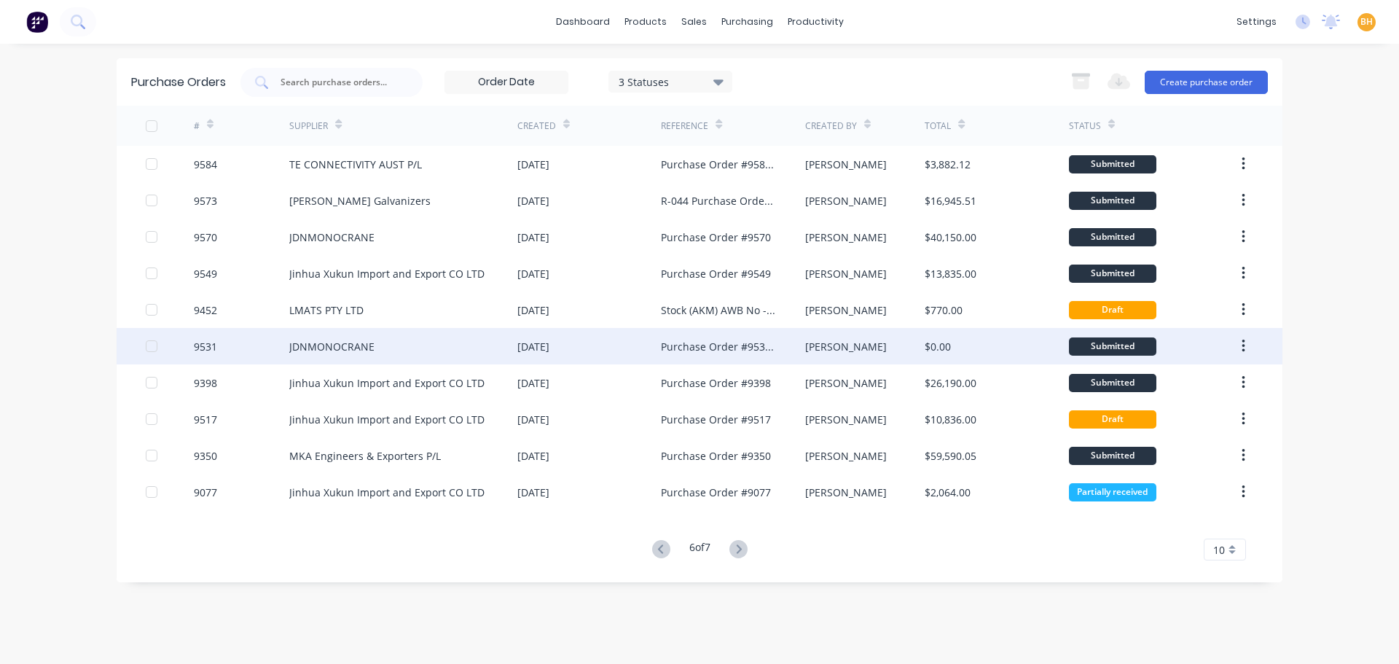
click at [342, 346] on div "JDNMONOCRANE" at bounding box center [331, 346] width 85 height 15
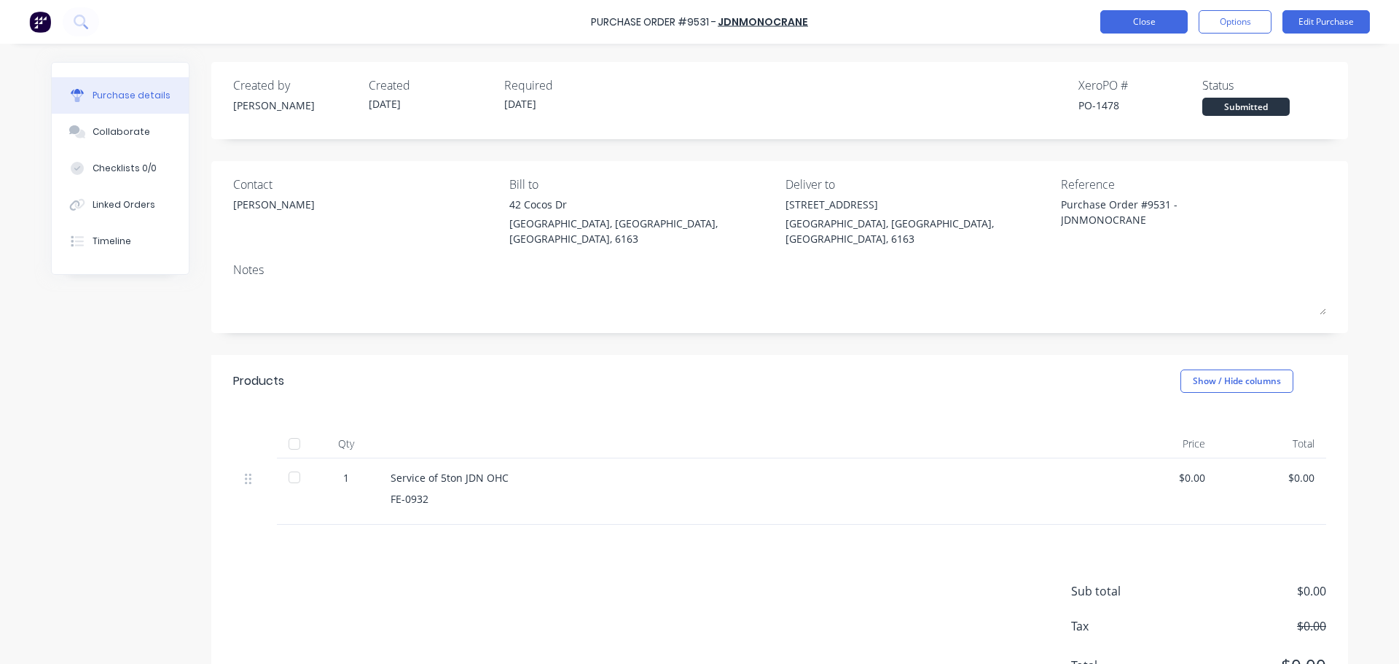
click at [1140, 22] on button "Close" at bounding box center [1143, 21] width 87 height 23
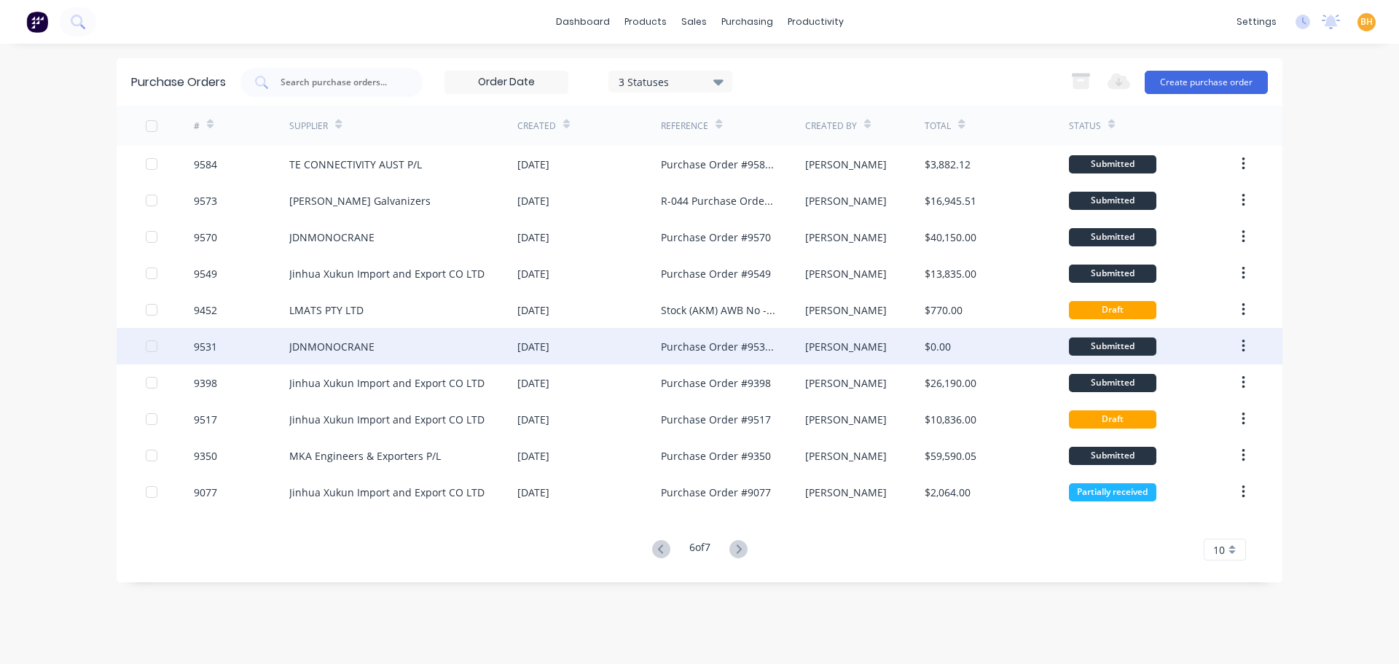
click at [370, 356] on div "JDNMONOCRANE" at bounding box center [403, 346] width 228 height 36
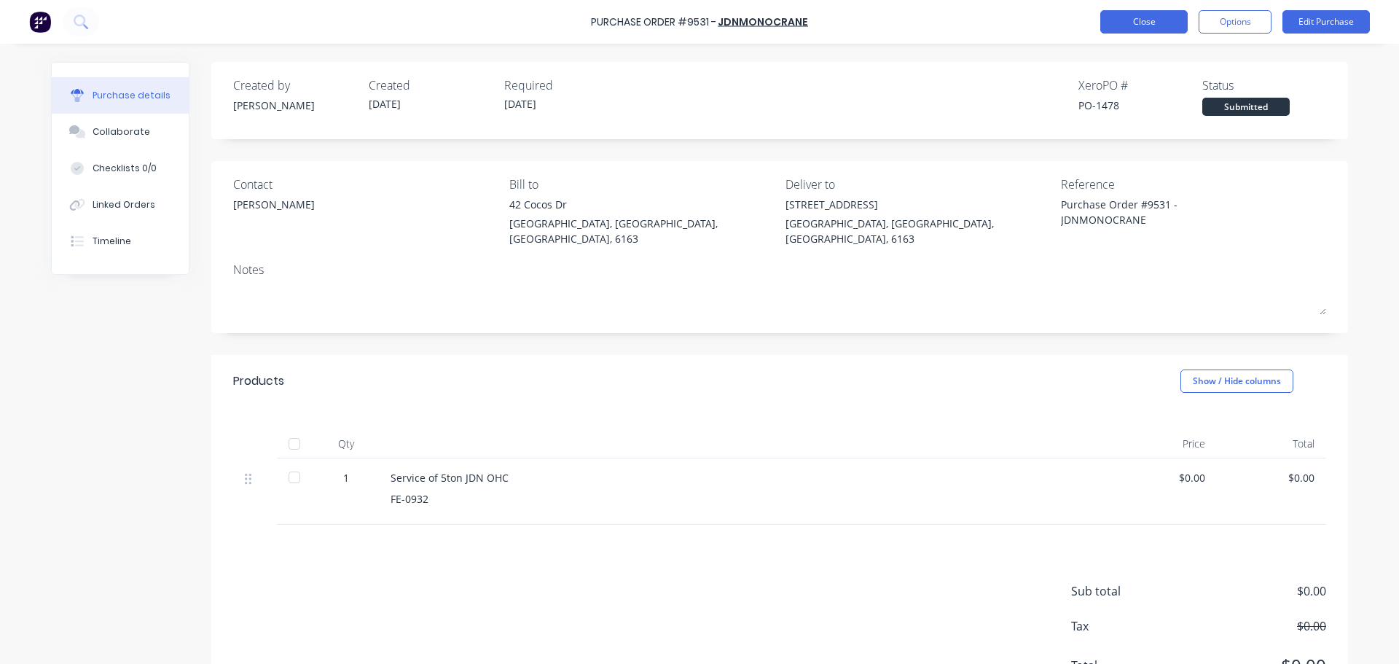
click at [1142, 23] on button "Close" at bounding box center [1143, 21] width 87 height 23
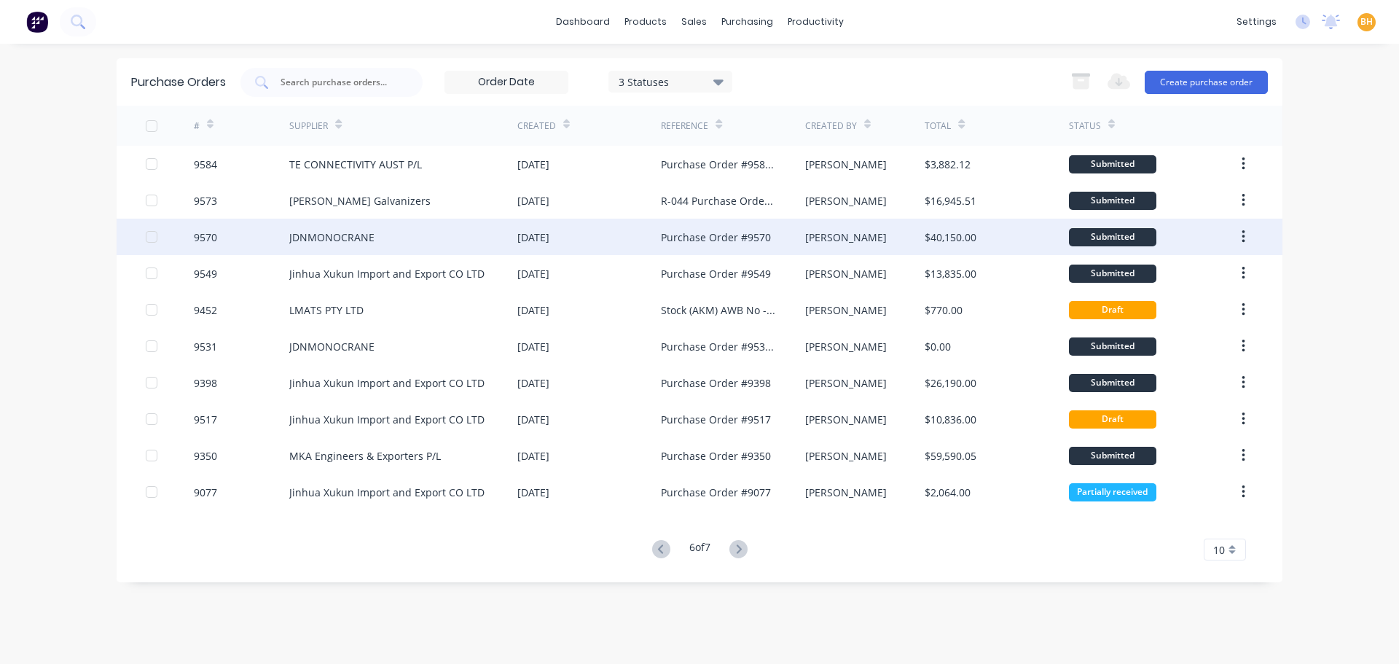
click at [366, 235] on div "JDNMONOCRANE" at bounding box center [331, 237] width 85 height 15
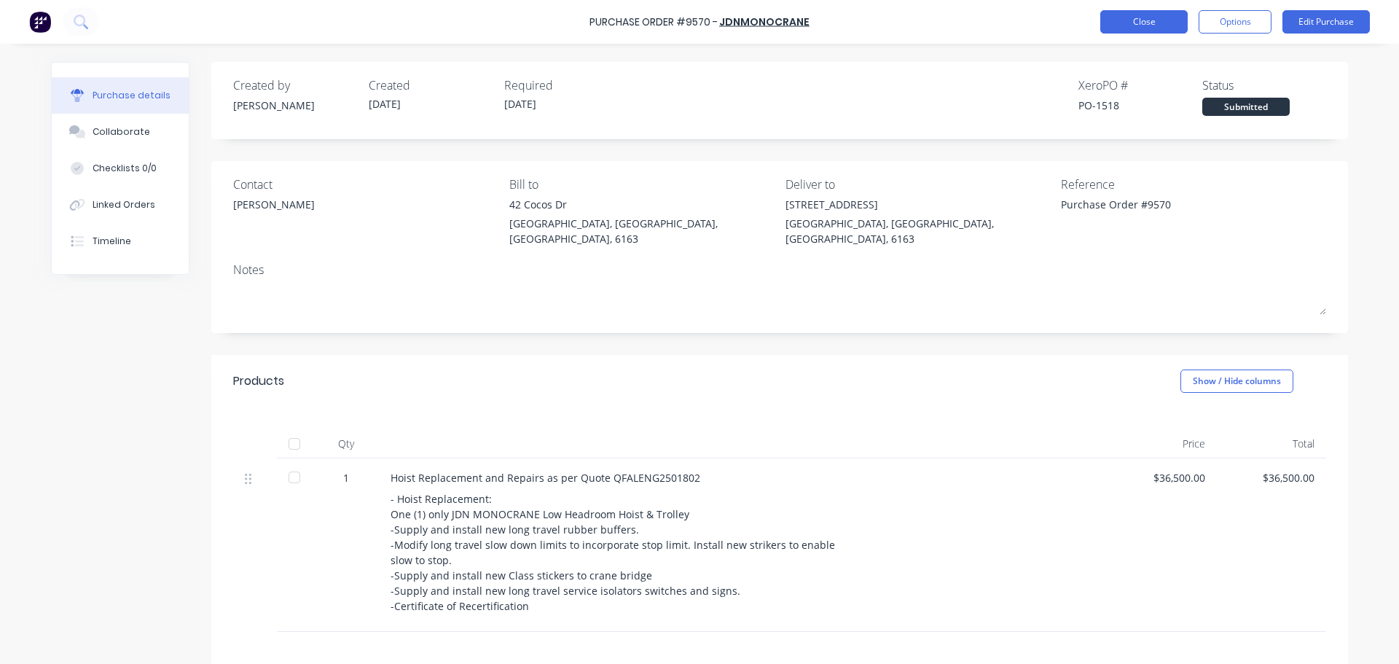
click at [1153, 24] on button "Close" at bounding box center [1143, 21] width 87 height 23
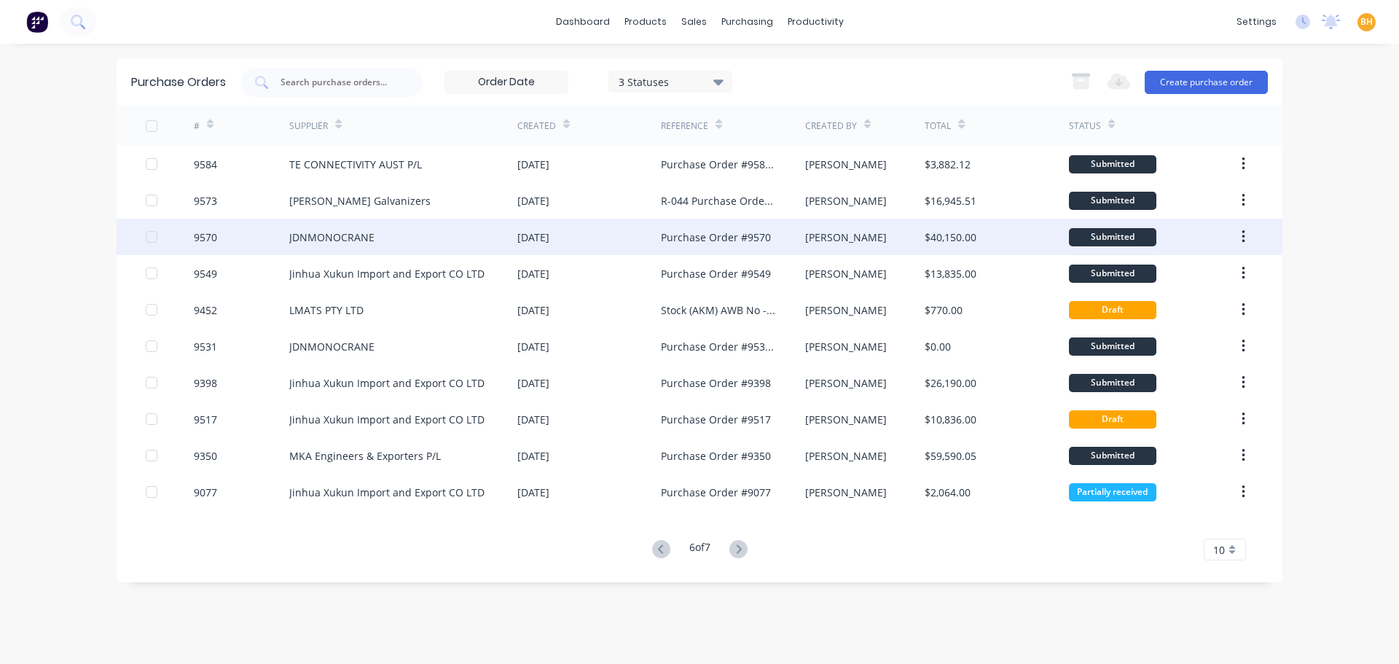
click at [350, 240] on div "JDNMONOCRANE" at bounding box center [331, 237] width 85 height 15
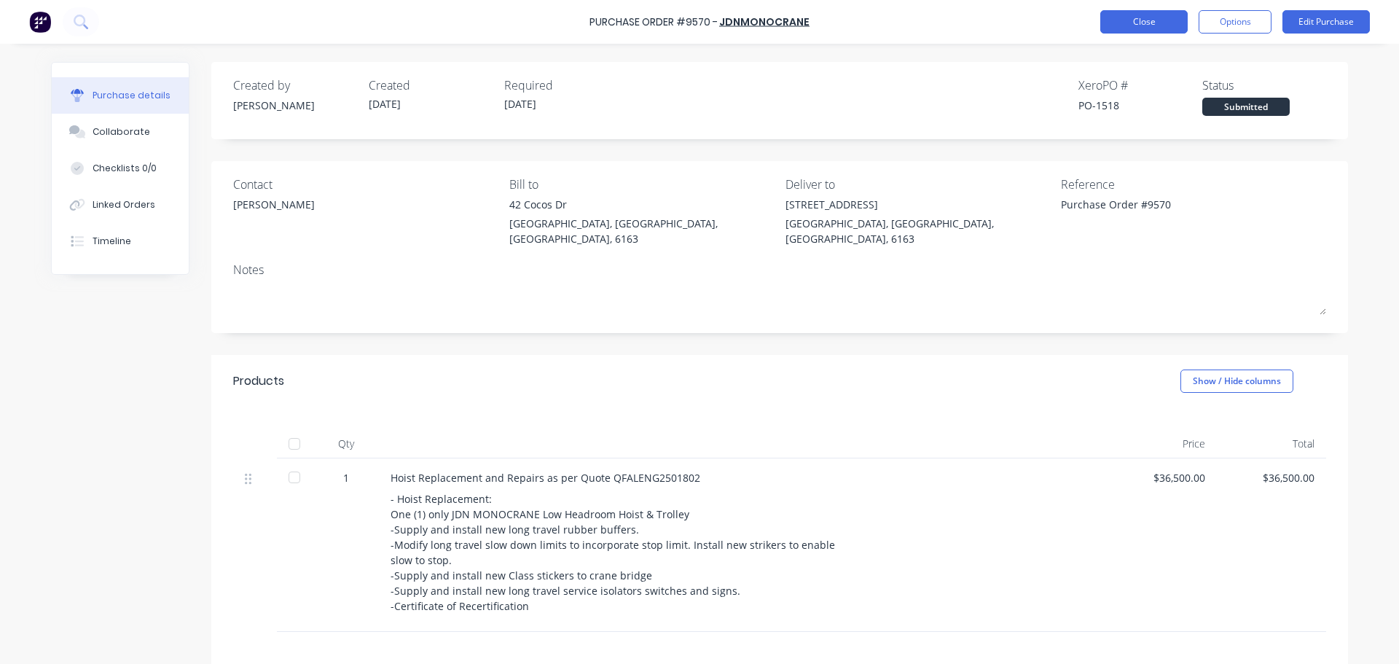
click at [1135, 25] on button "Close" at bounding box center [1143, 21] width 87 height 23
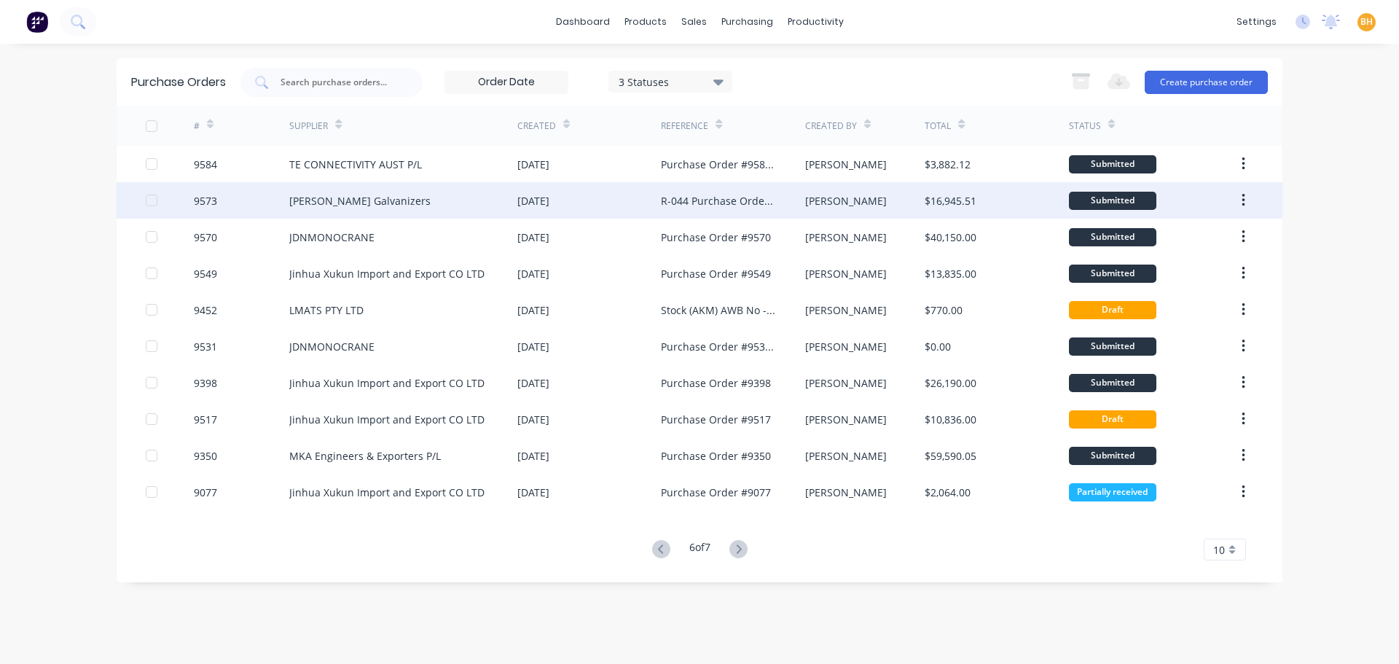
click at [363, 202] on div "[PERSON_NAME] Galvanizers" at bounding box center [359, 200] width 141 height 15
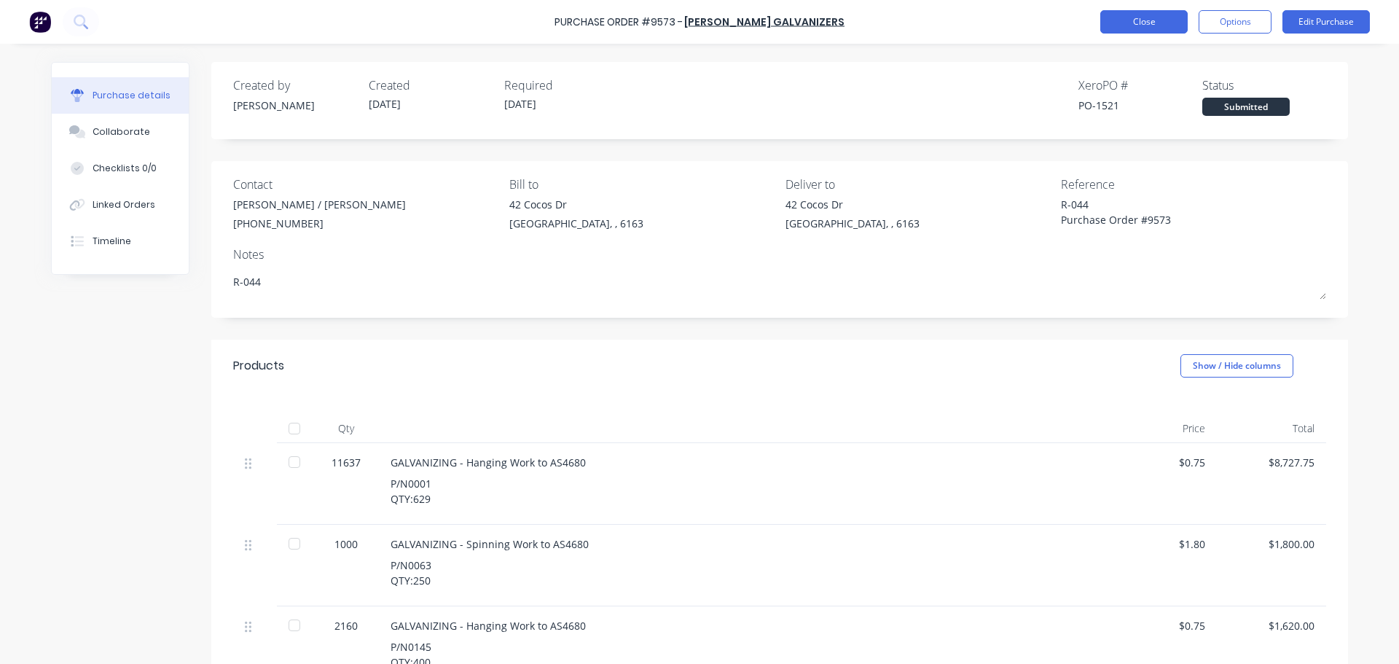
click at [1116, 26] on button "Close" at bounding box center [1143, 21] width 87 height 23
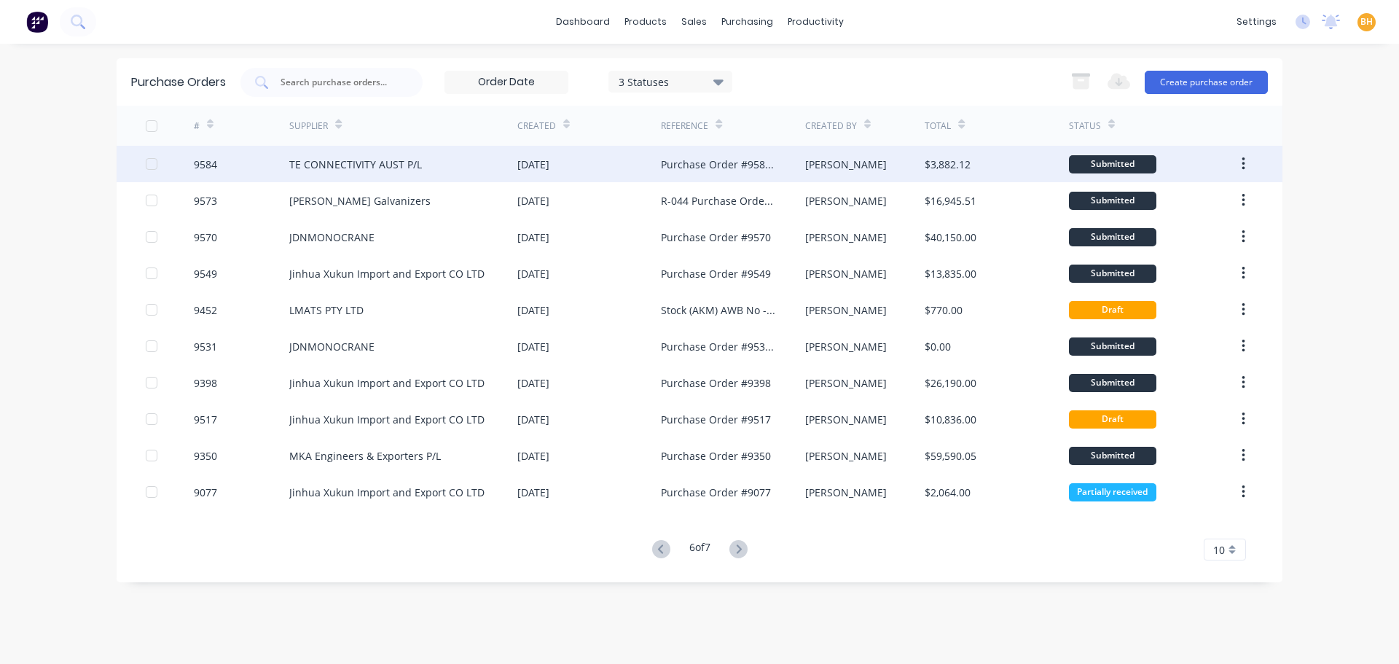
click at [351, 160] on div "TE CONNECTIVITY AUST P/L" at bounding box center [355, 164] width 133 height 15
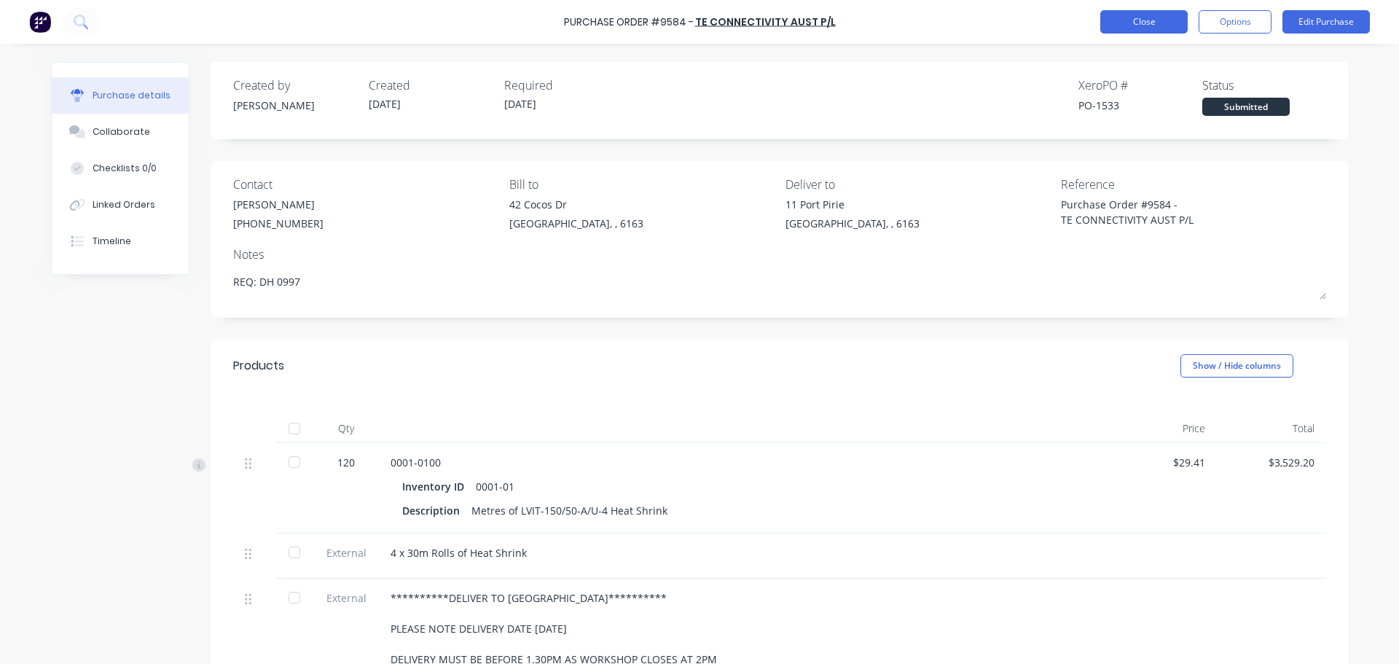
click at [1119, 17] on button "Close" at bounding box center [1143, 21] width 87 height 23
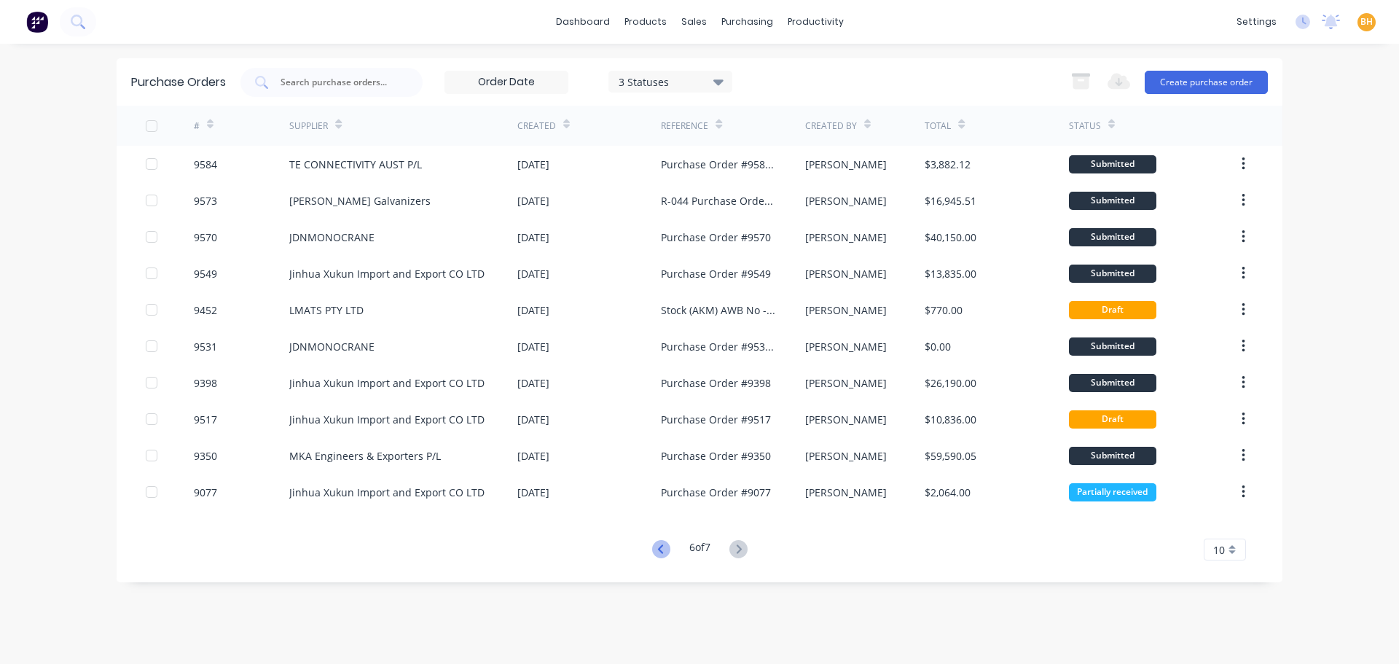
click at [659, 551] on icon at bounding box center [661, 549] width 18 height 18
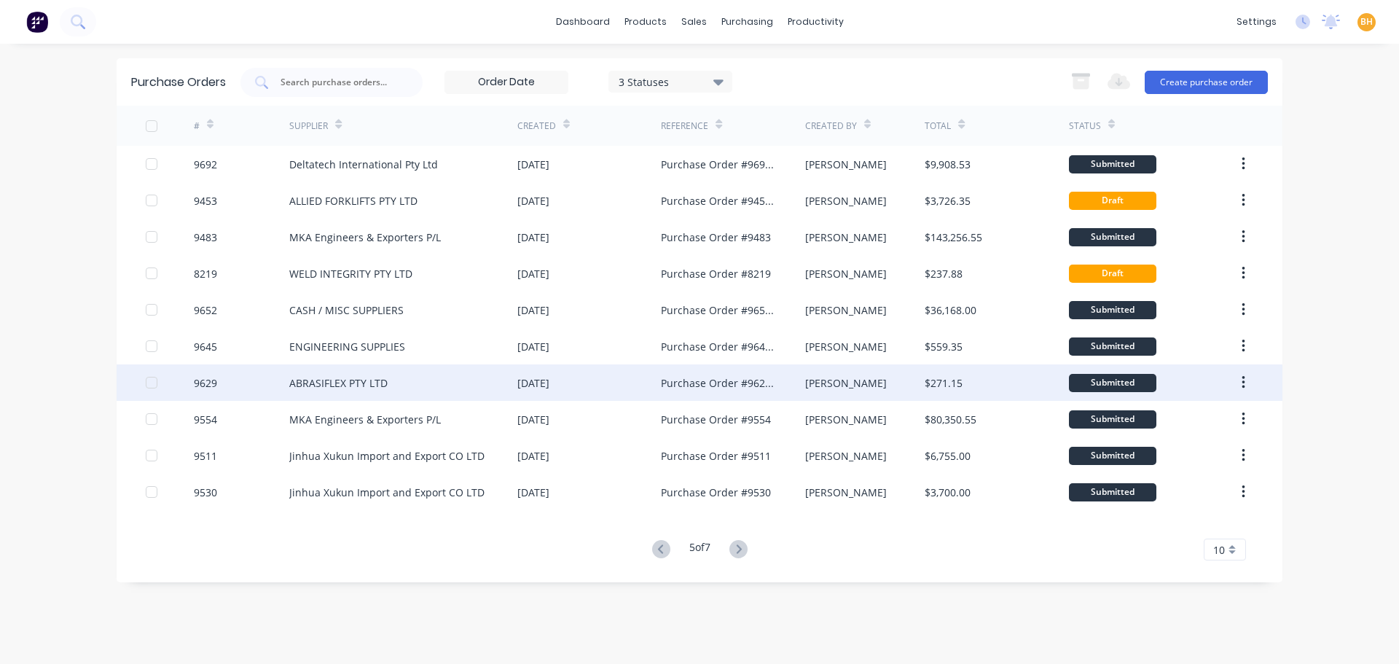
click at [666, 391] on div "Purchase Order #9629 - ABRASIFLEX PTY LTD" at bounding box center [733, 382] width 144 height 36
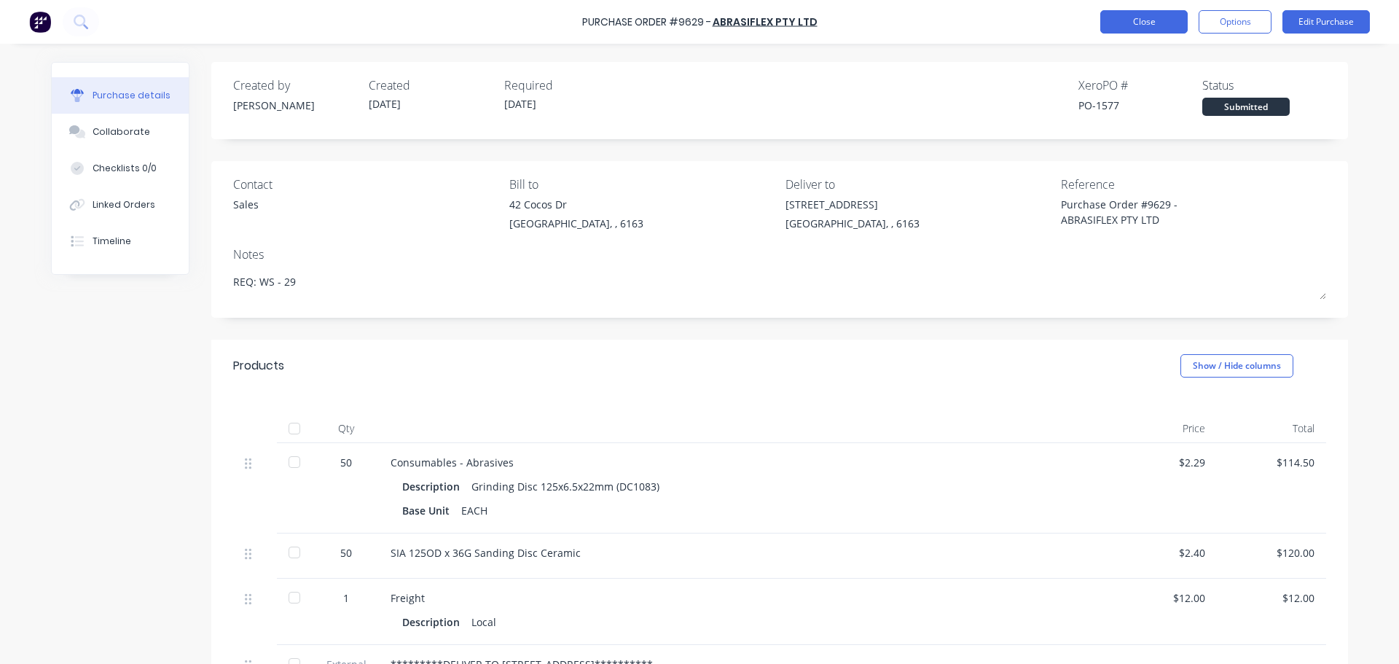
click at [1141, 19] on button "Close" at bounding box center [1143, 21] width 87 height 23
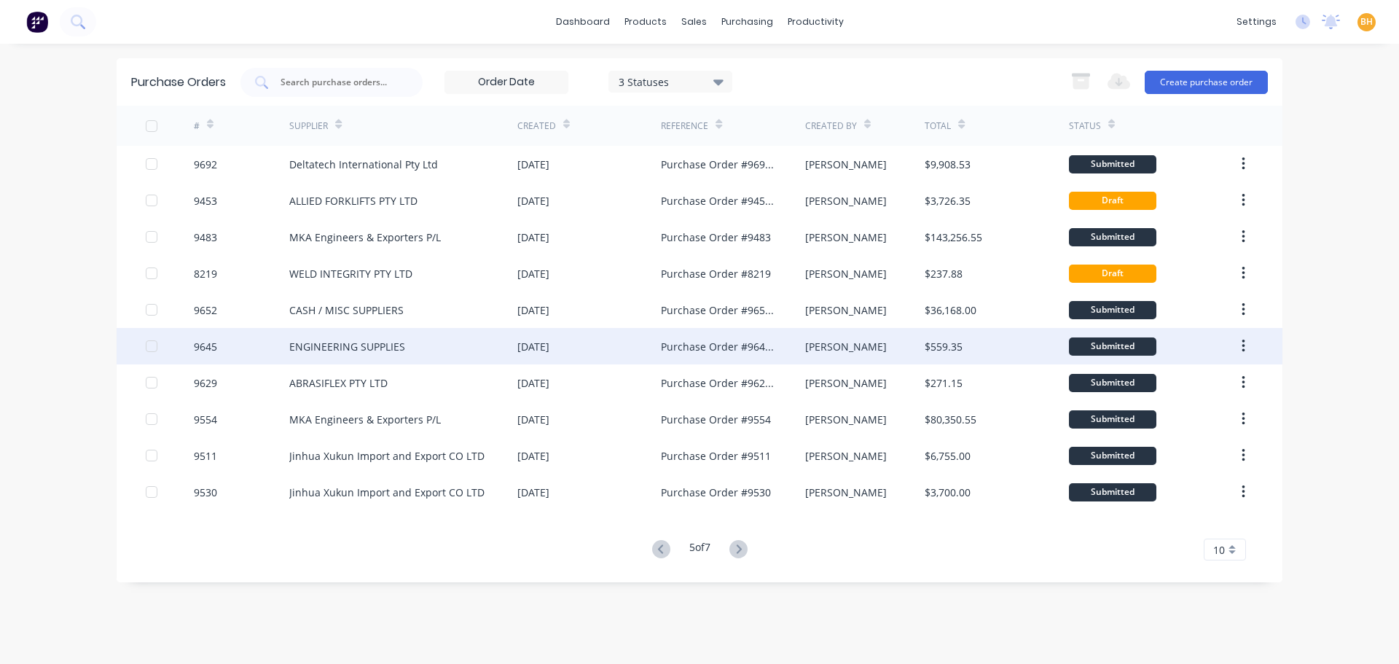
click at [337, 343] on div "ENGINEERING SUPPLIES" at bounding box center [347, 346] width 116 height 15
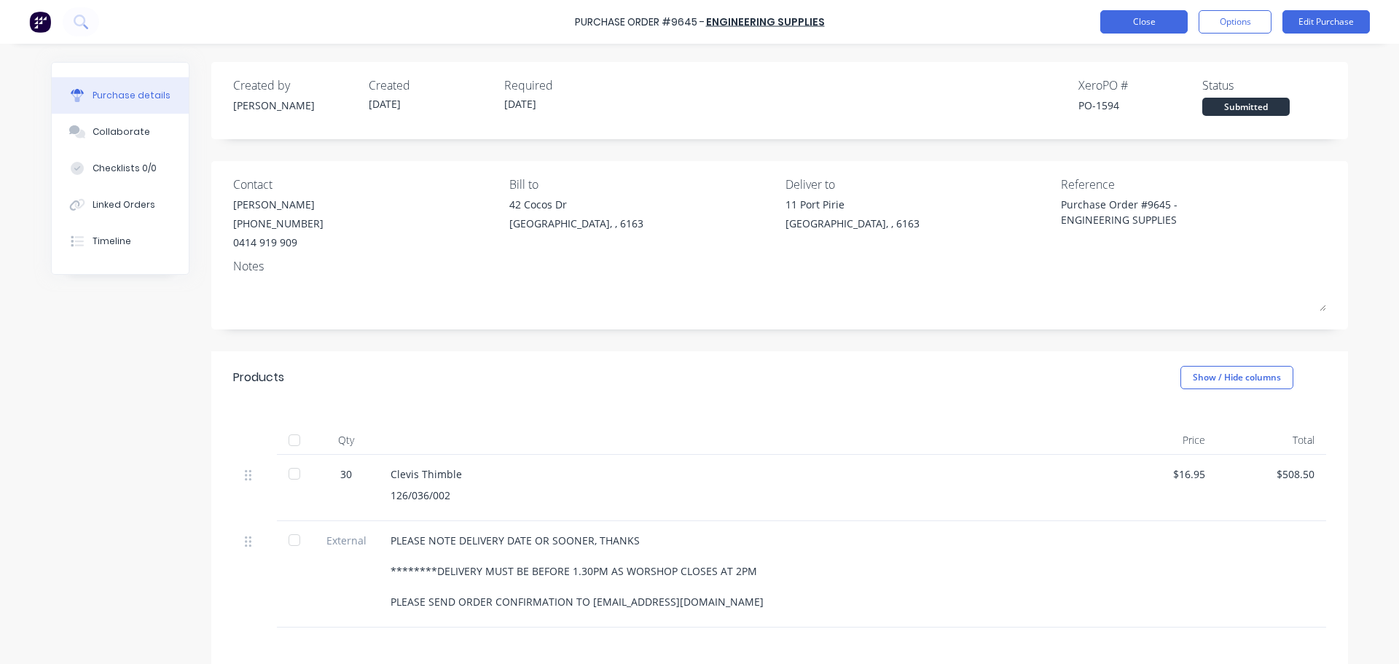
click at [1162, 23] on button "Close" at bounding box center [1143, 21] width 87 height 23
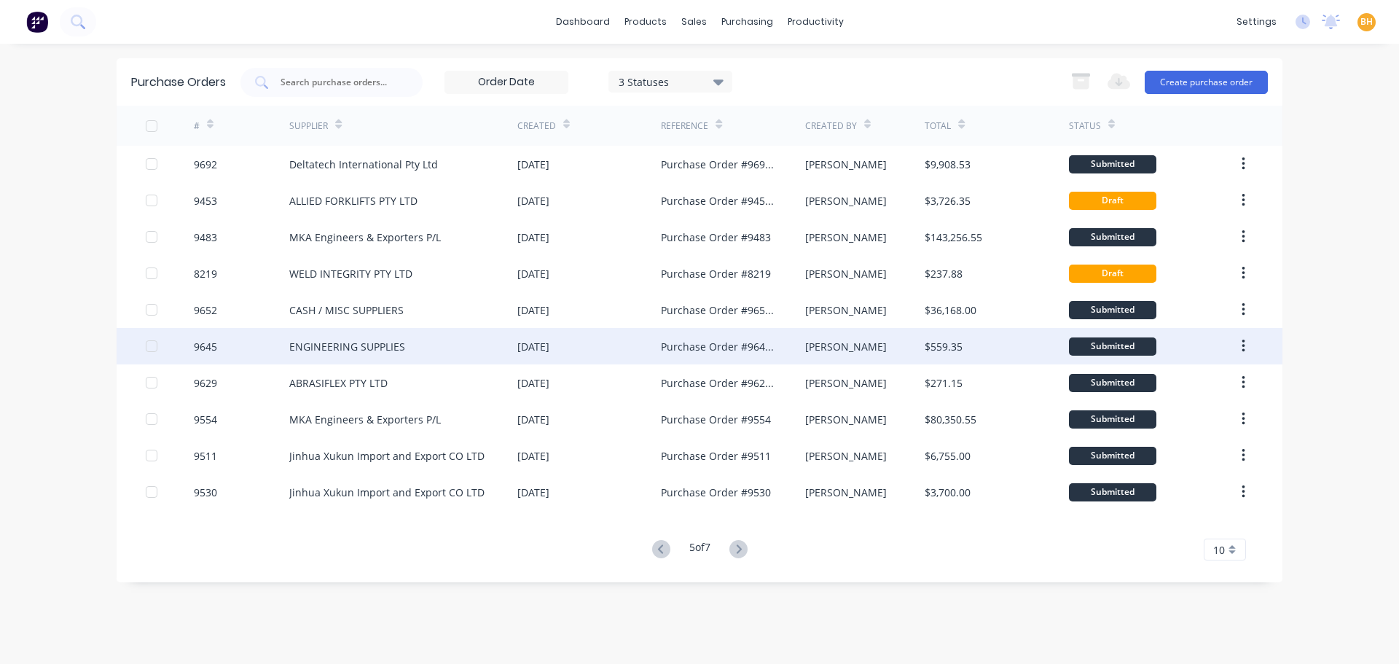
click at [428, 343] on div "ENGINEERING SUPPLIES" at bounding box center [403, 346] width 228 height 36
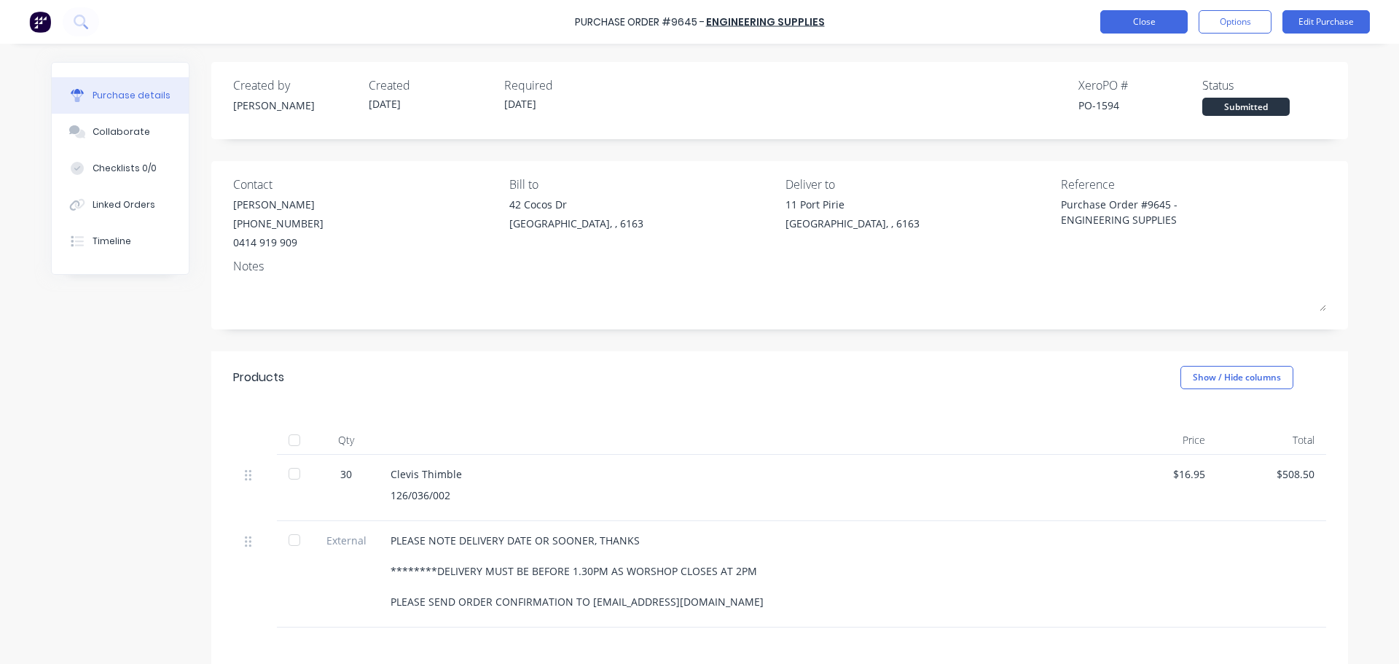
click at [1152, 18] on button "Close" at bounding box center [1143, 21] width 87 height 23
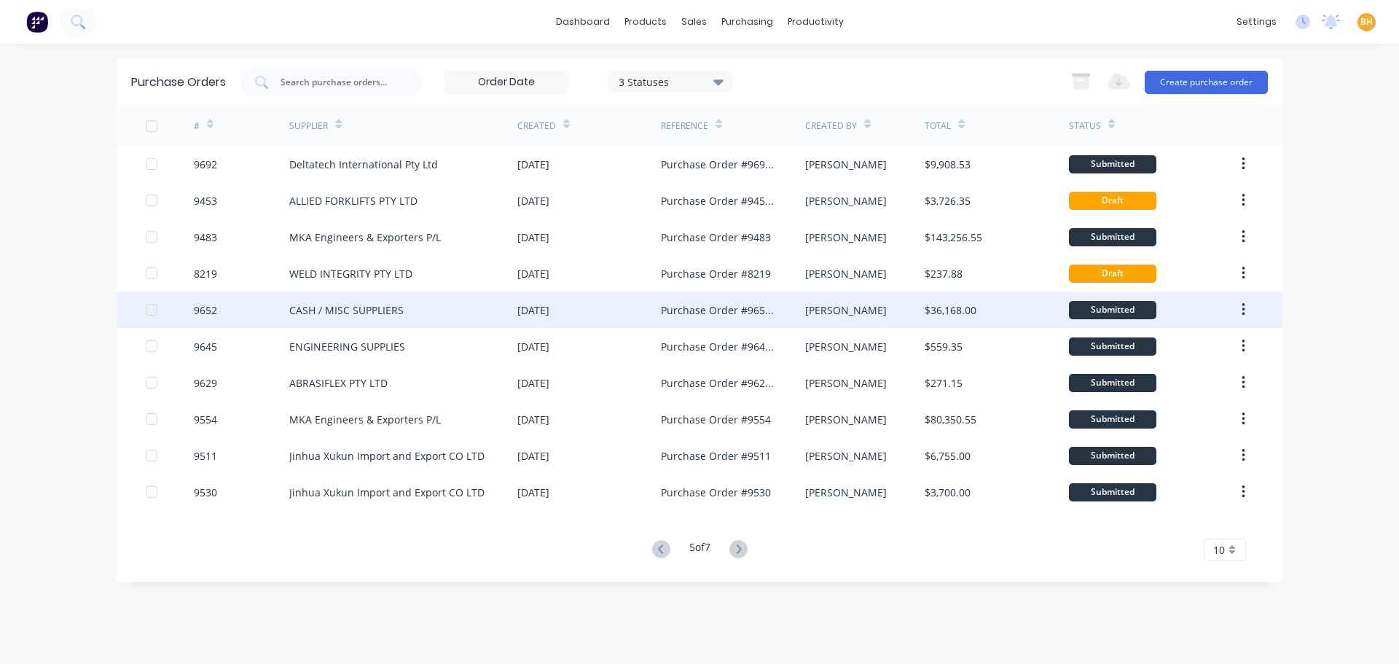
click at [367, 316] on div "CASH / MISC SUPPLIERS" at bounding box center [346, 309] width 114 height 15
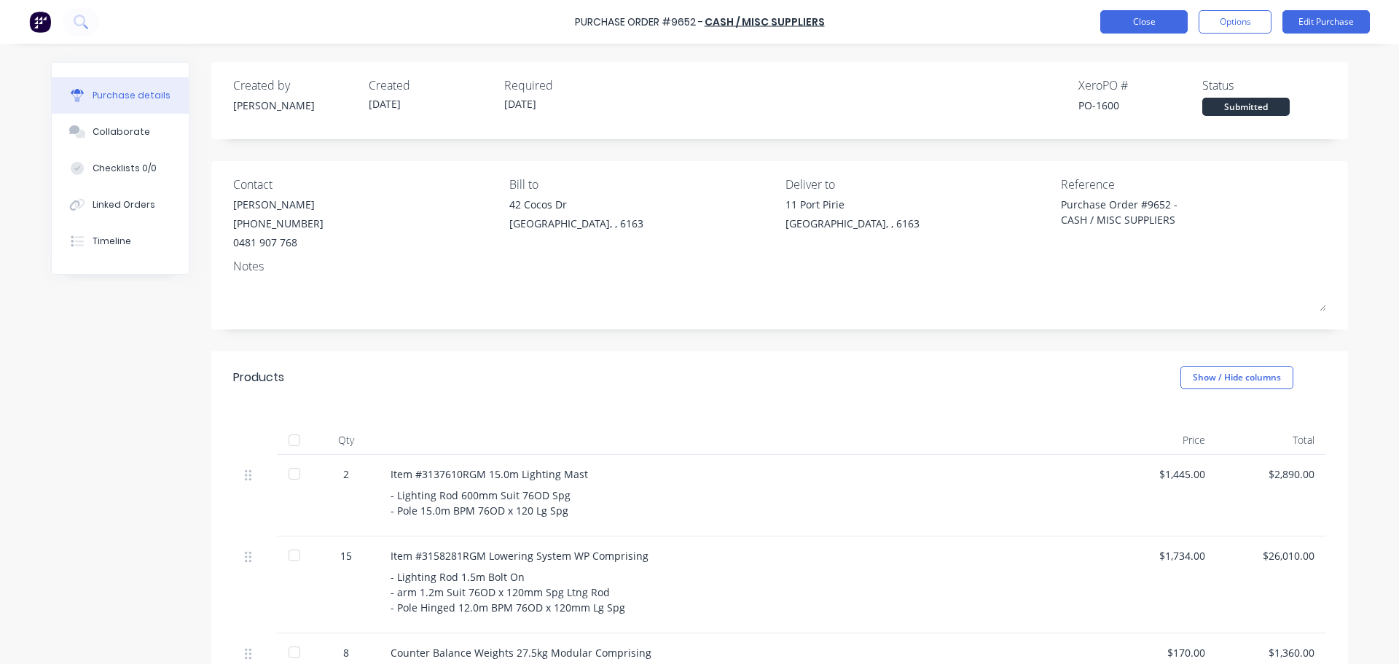
click at [1147, 26] on button "Close" at bounding box center [1143, 21] width 87 height 23
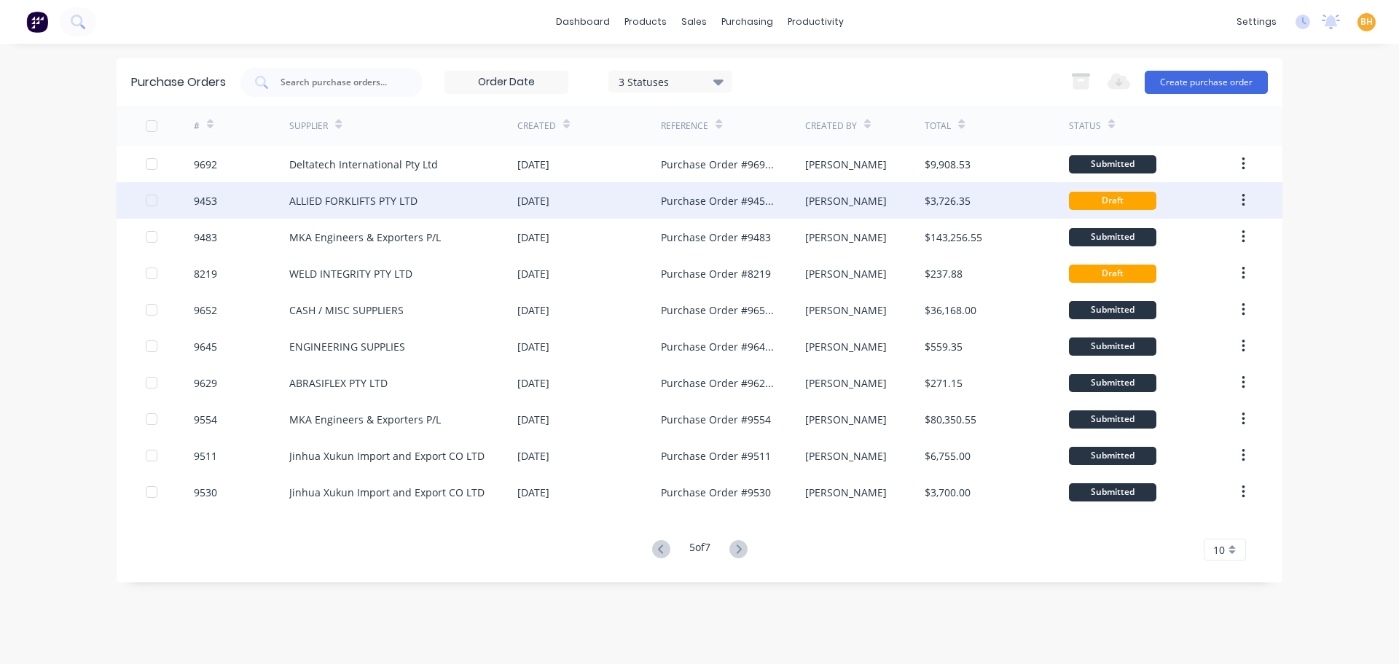
click at [359, 201] on div "ALLIED FORKLIFTS PTY LTD" at bounding box center [353, 200] width 128 height 15
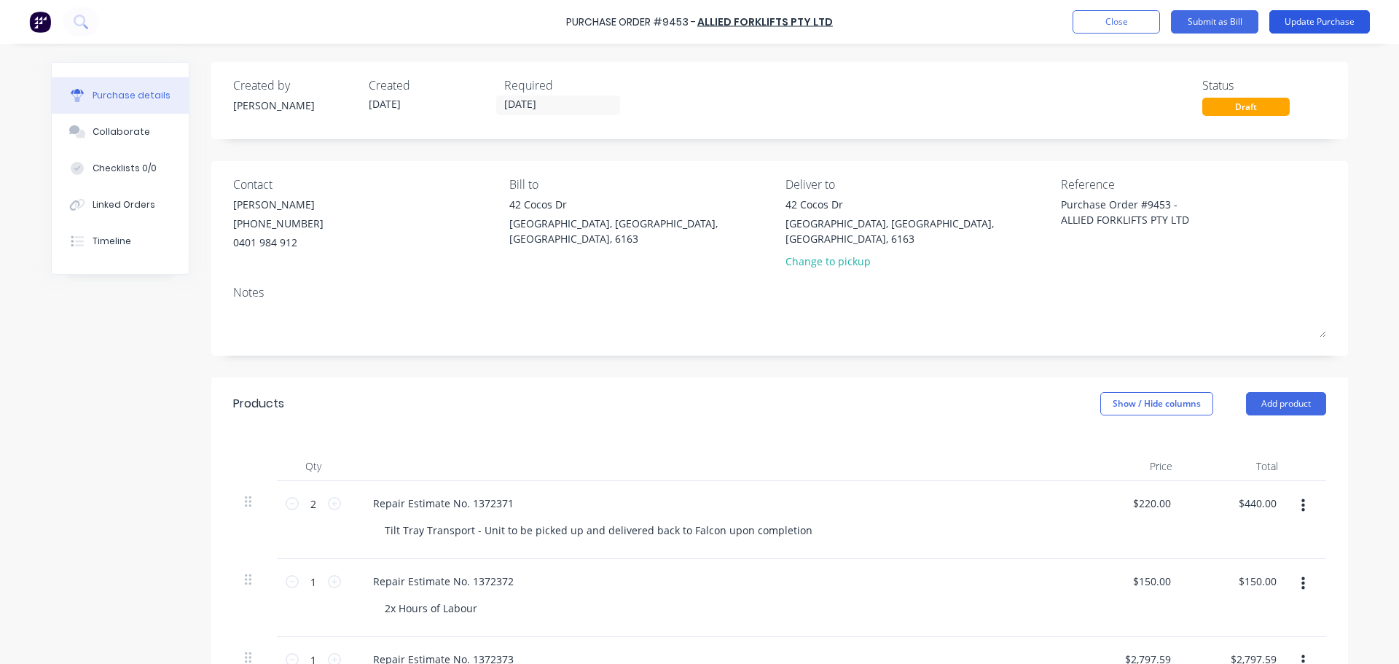
click at [1319, 25] on button "Update Purchase" at bounding box center [1319, 21] width 101 height 23
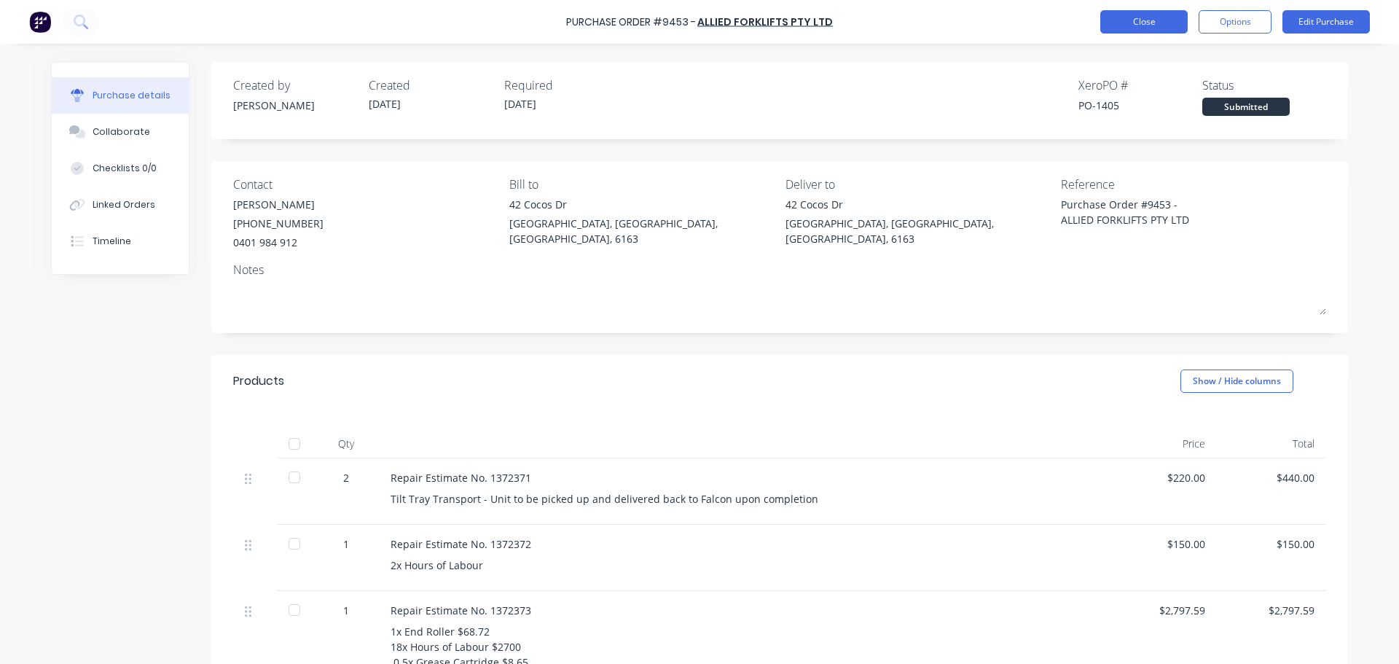
click at [1138, 26] on button "Close" at bounding box center [1143, 21] width 87 height 23
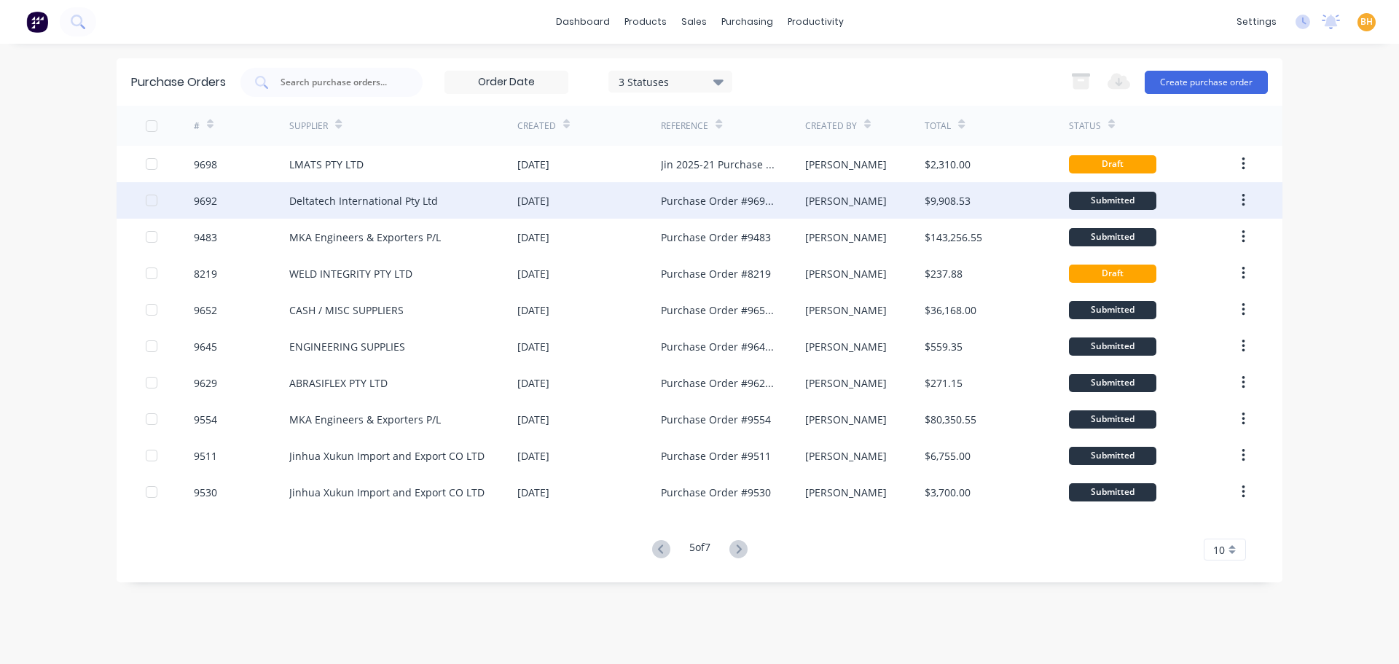
click at [383, 204] on div "Deltatech International Pty Ltd" at bounding box center [363, 200] width 149 height 15
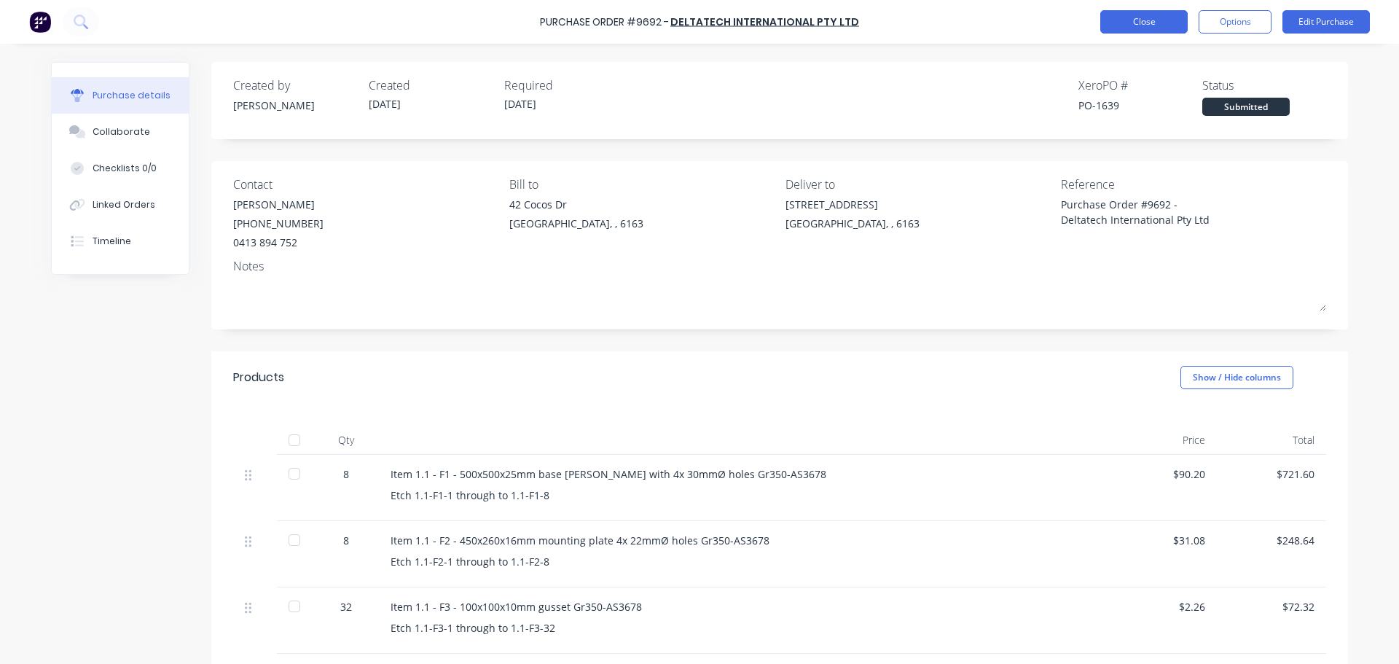
click at [1116, 30] on button "Close" at bounding box center [1143, 21] width 87 height 23
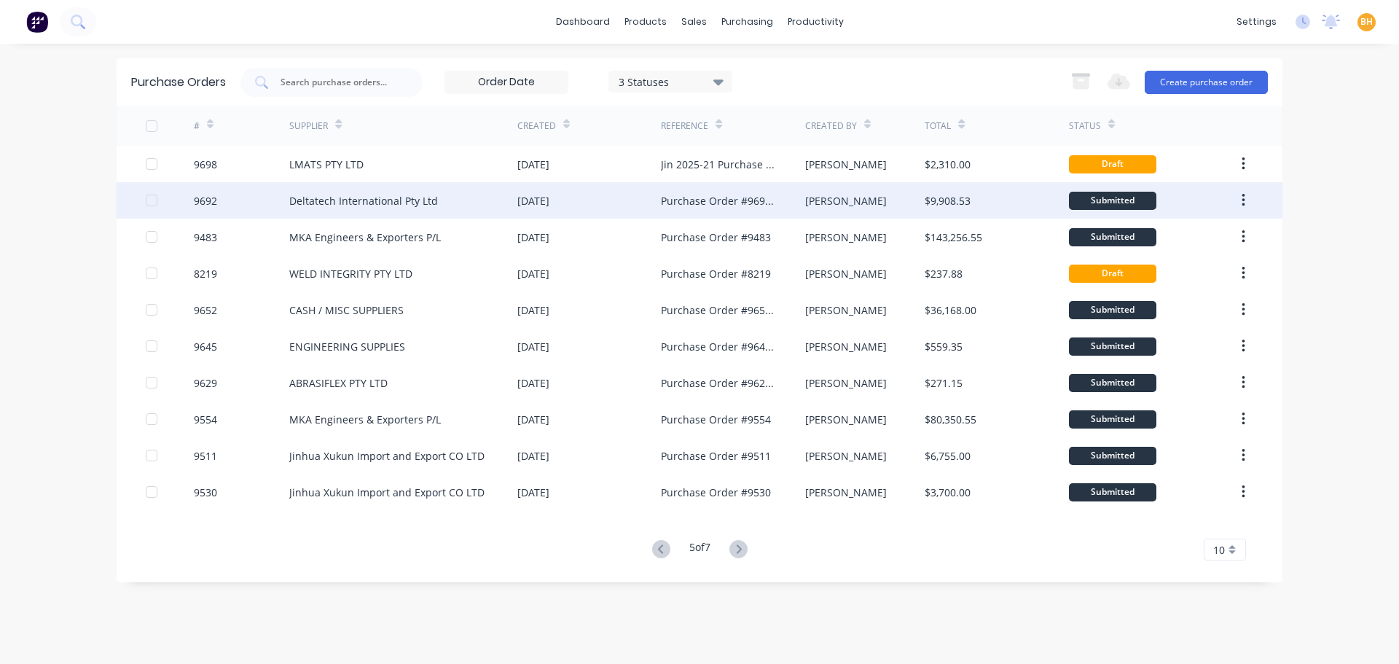
click at [549, 194] on div "[DATE]" at bounding box center [533, 200] width 32 height 15
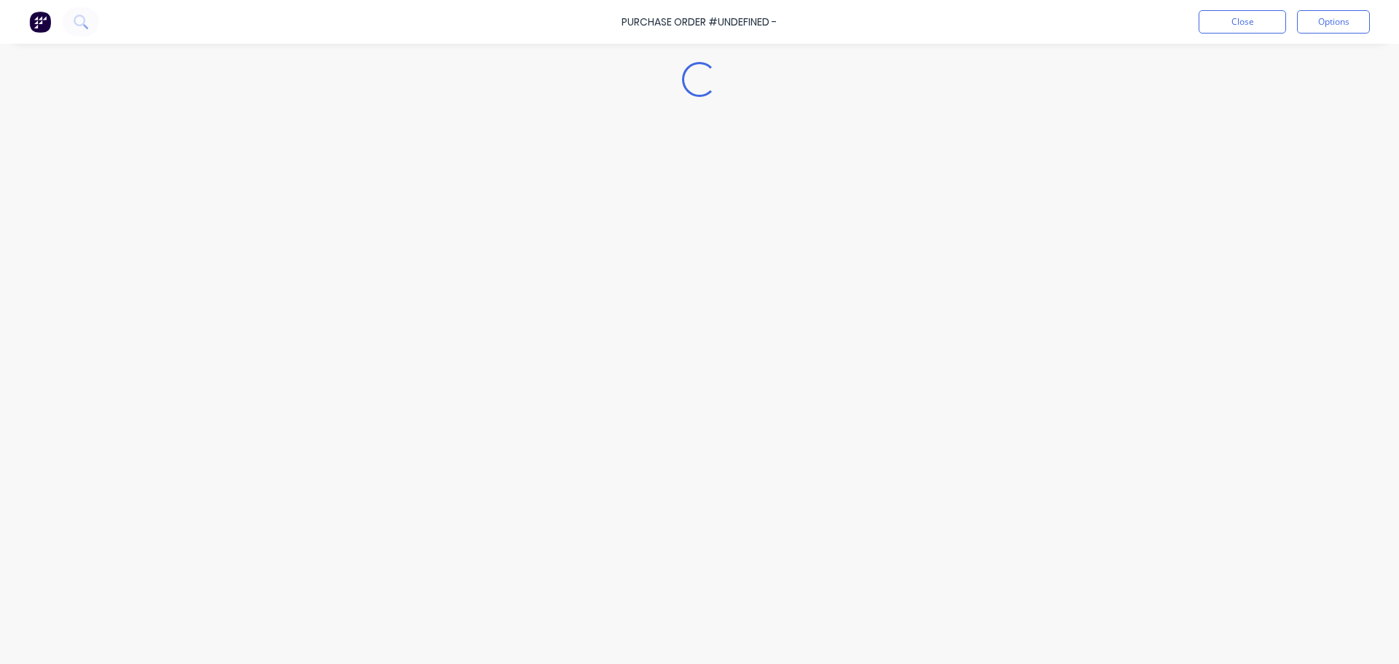
type textarea "x"
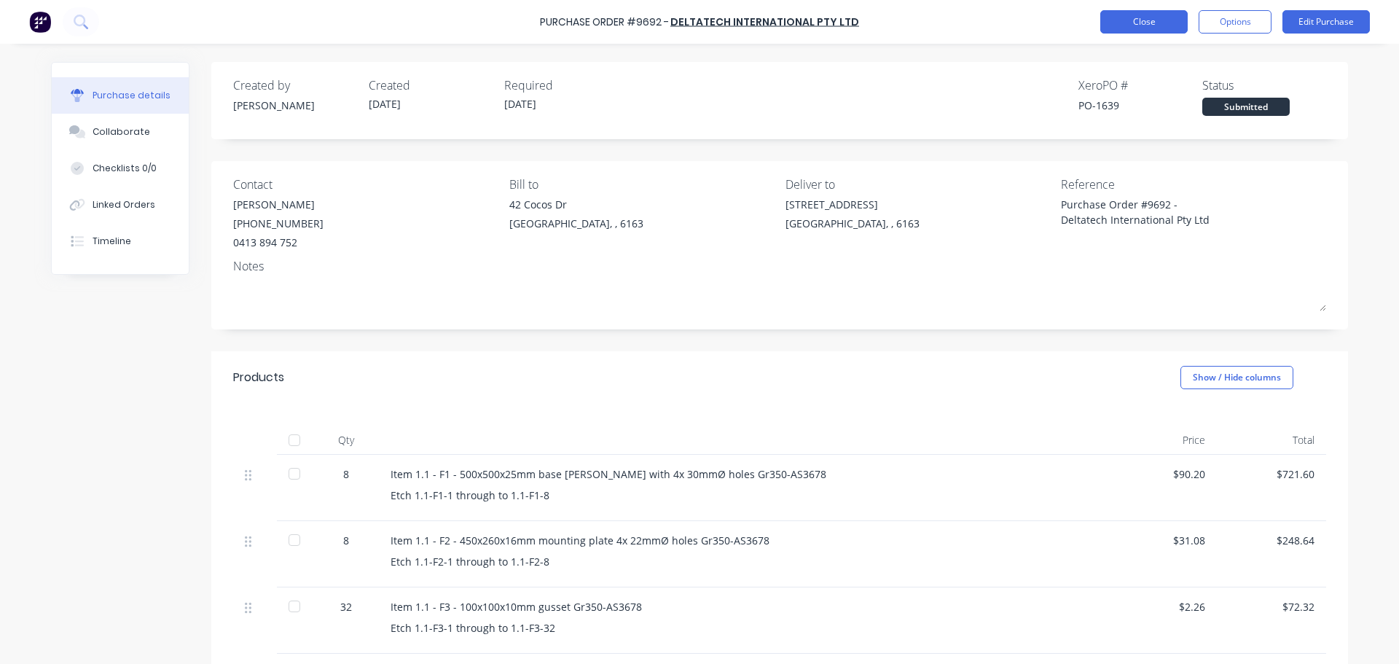
click at [1119, 26] on button "Close" at bounding box center [1143, 21] width 87 height 23
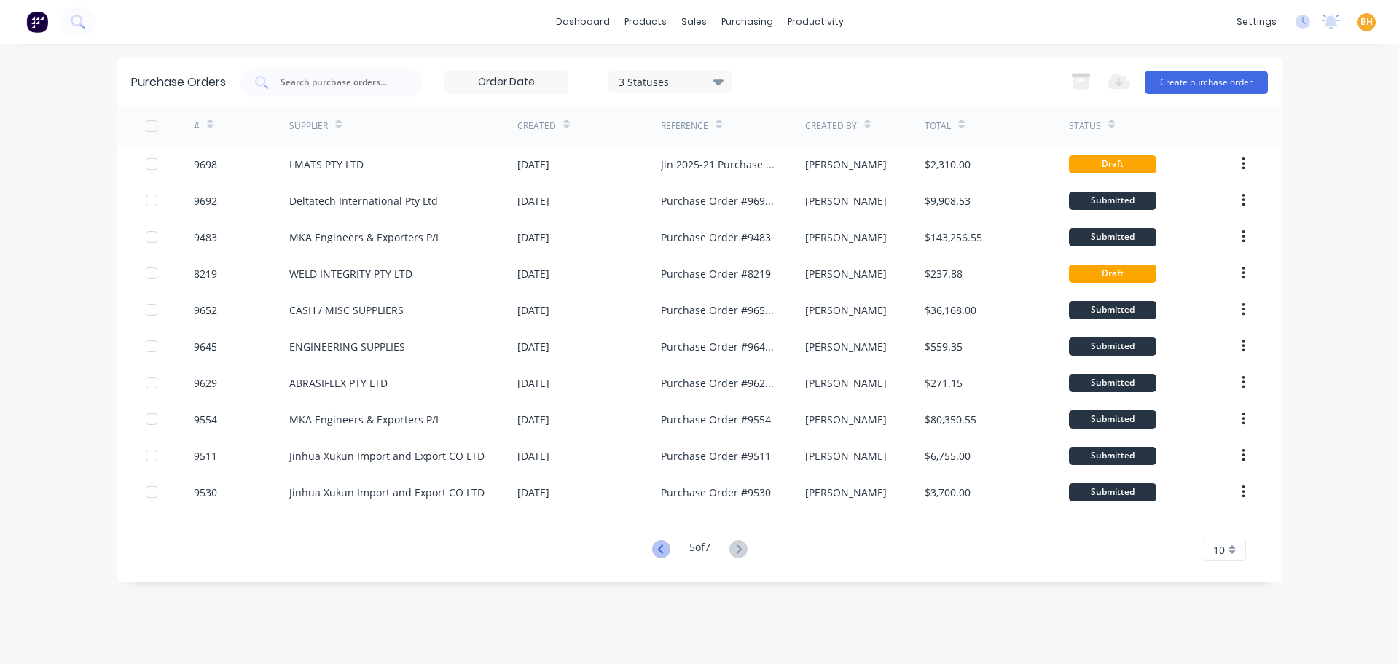
click at [652, 551] on icon at bounding box center [661, 549] width 18 height 18
